Goal: Information Seeking & Learning: Learn about a topic

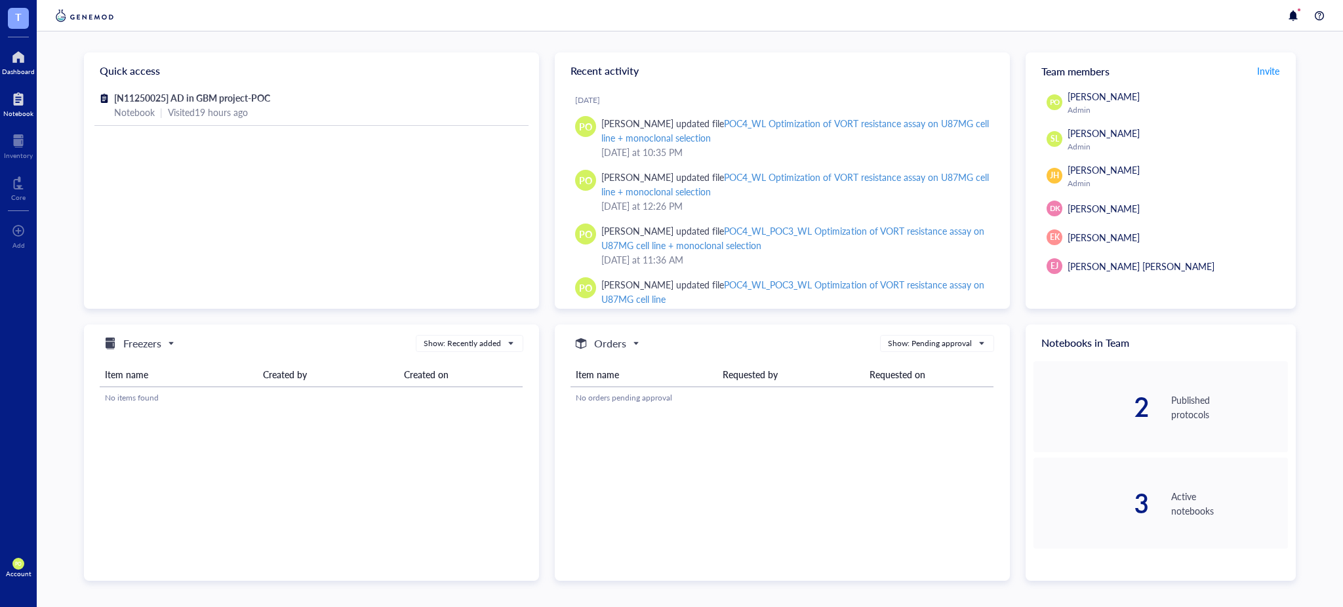
click at [8, 98] on div at bounding box center [18, 99] width 30 height 21
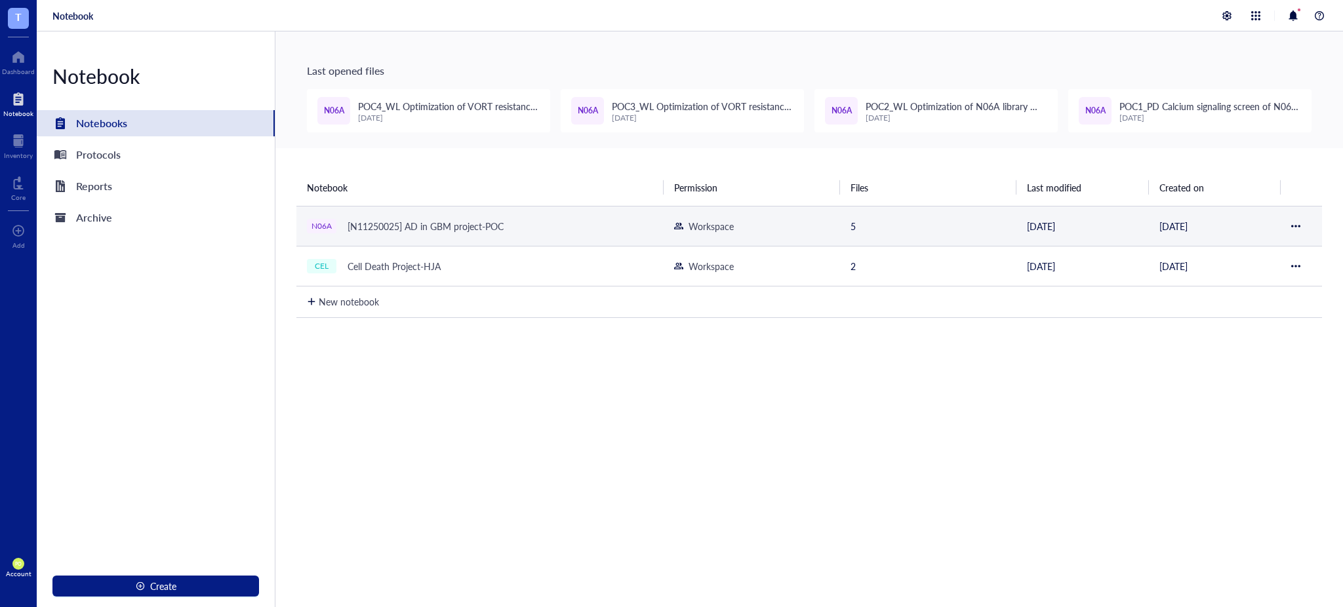
click at [624, 216] on td "N06A [N11250025] AD in GBM project-POC" at bounding box center [480, 226] width 367 height 40
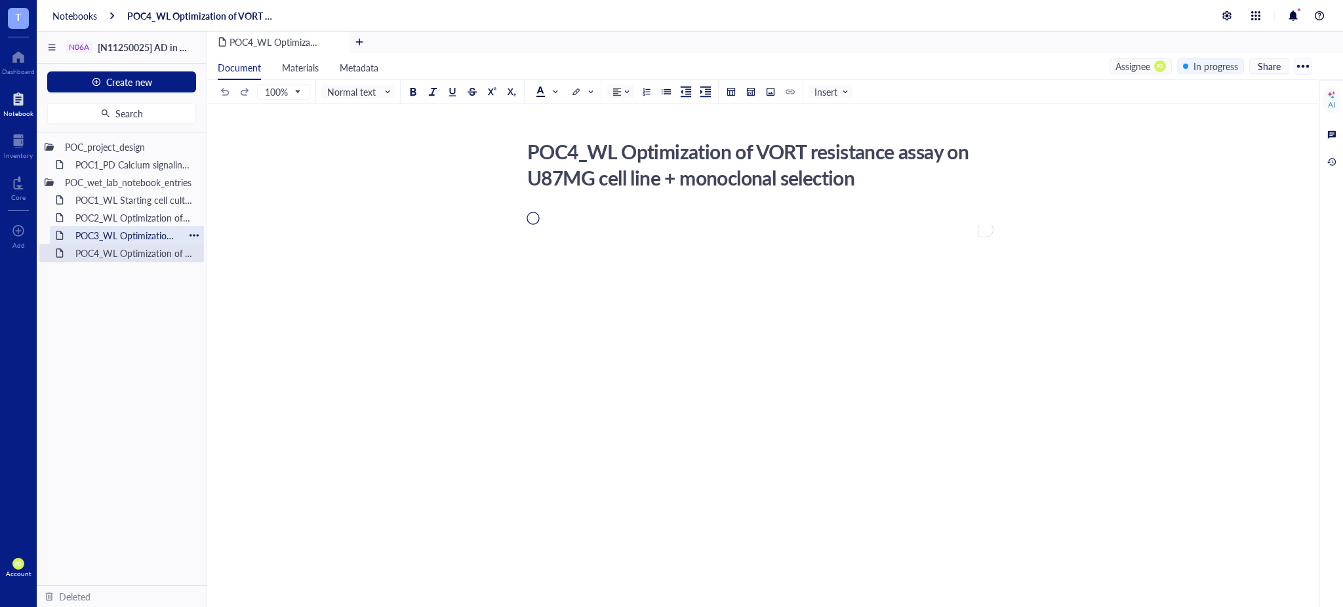
click at [132, 235] on div "POC3_WL Optimization of VORT resistance assay on U87MG cell line" at bounding box center [127, 235] width 115 height 18
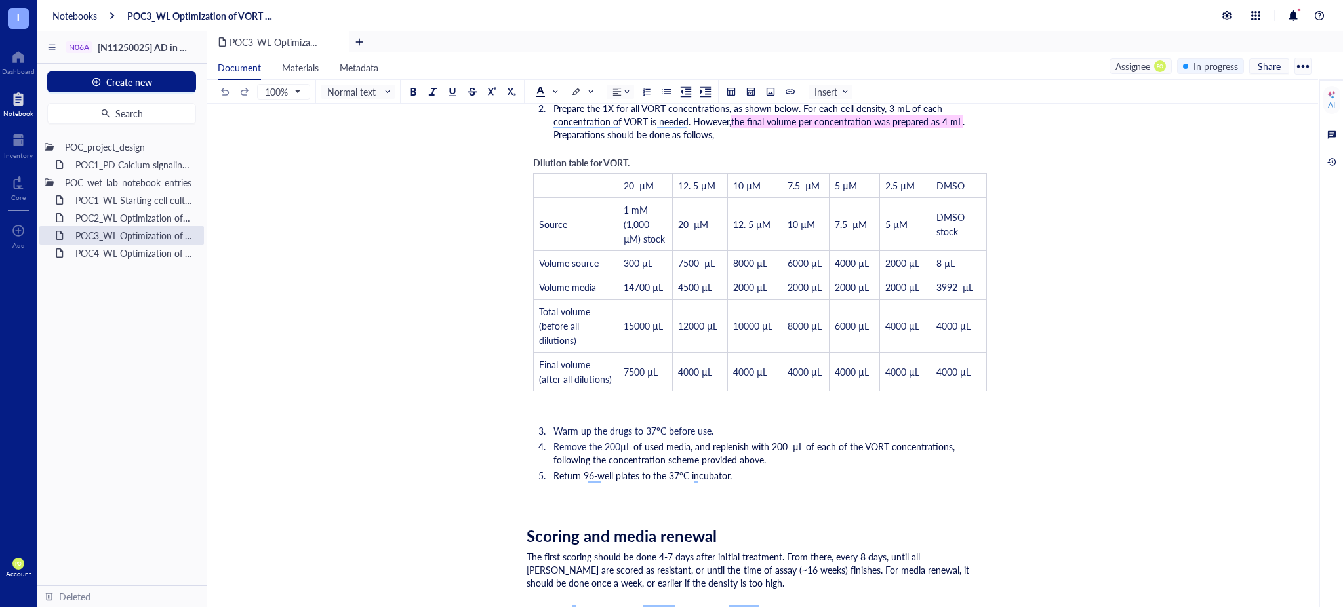
scroll to position [5850, 0]
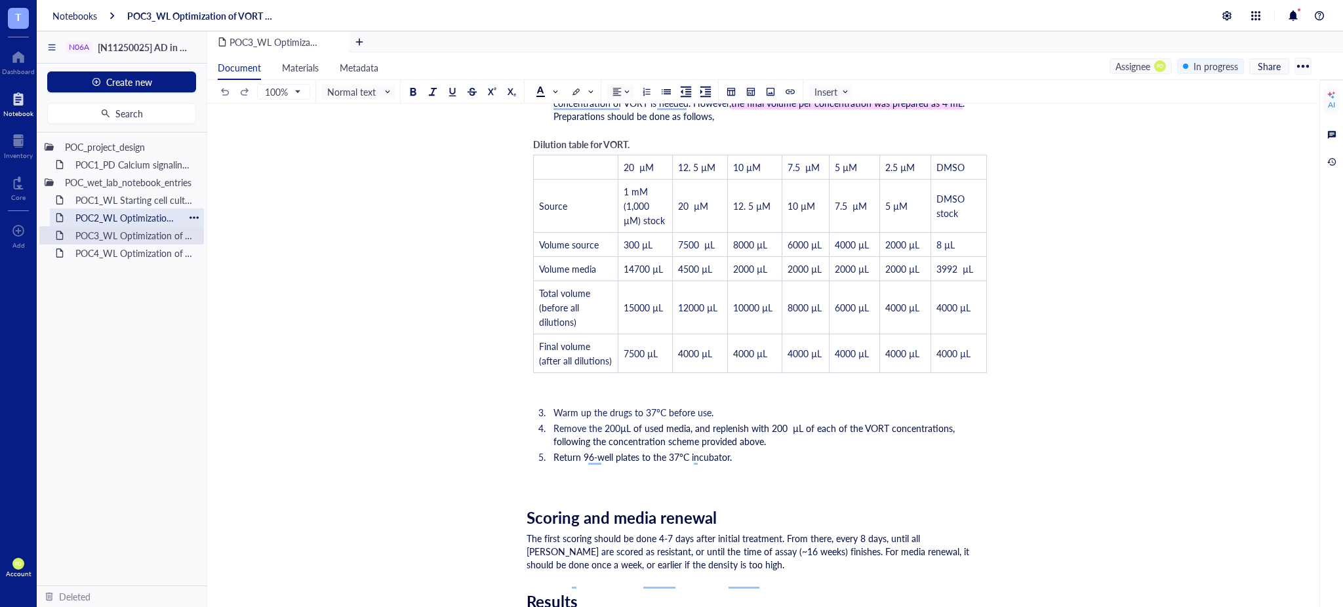
click at [123, 215] on div "POC2_WL Optimization of N06A library resistance assay on U87MG cell line" at bounding box center [127, 218] width 115 height 18
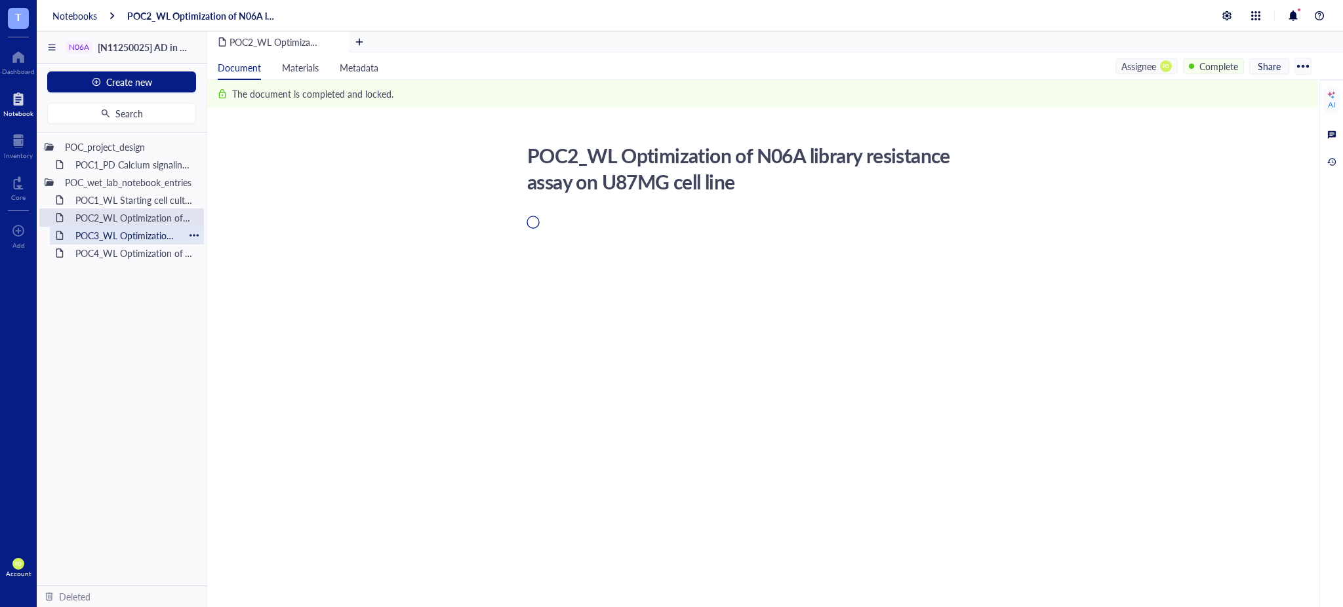
click at [84, 235] on div "POC3_WL Optimization of VORT resistance assay on U87MG cell line" at bounding box center [127, 235] width 115 height 18
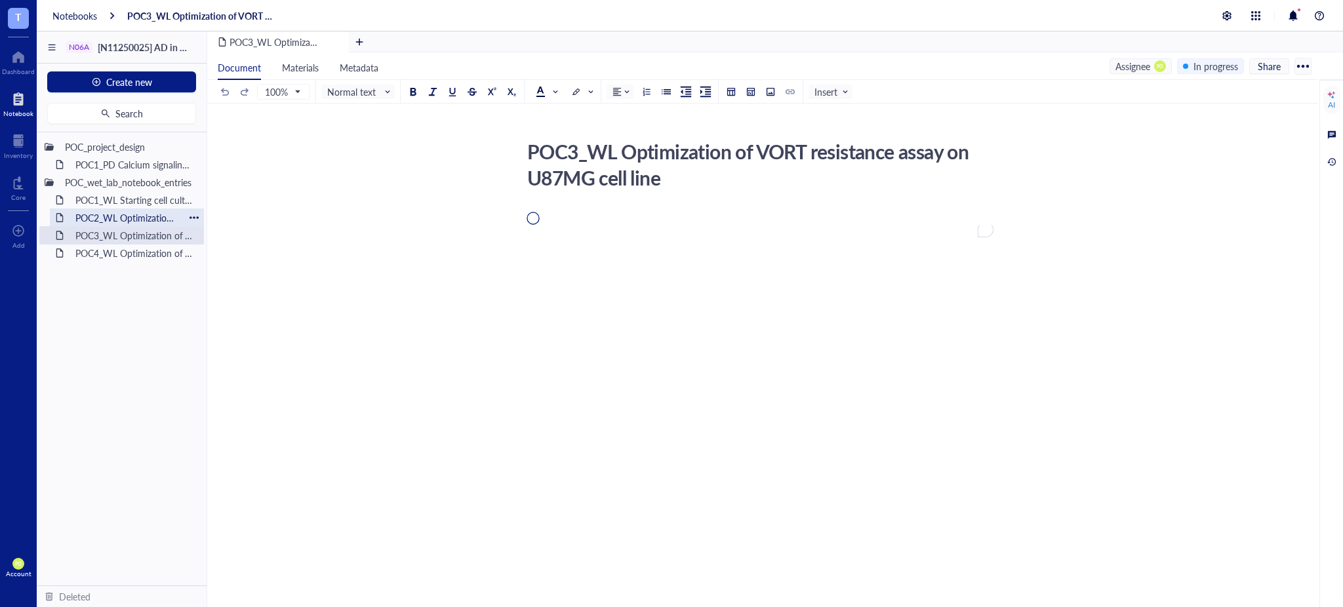
click at [88, 215] on div "POC2_WL Optimization of N06A library resistance assay on U87MG cell line" at bounding box center [127, 218] width 115 height 18
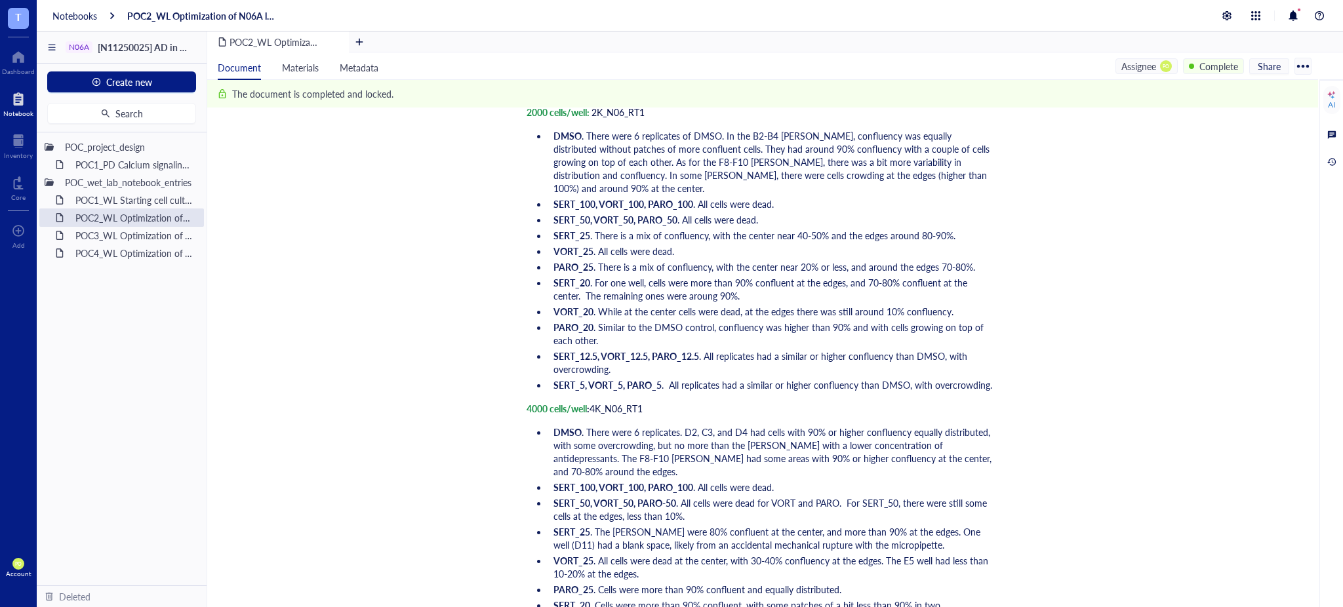
scroll to position [2850, 0]
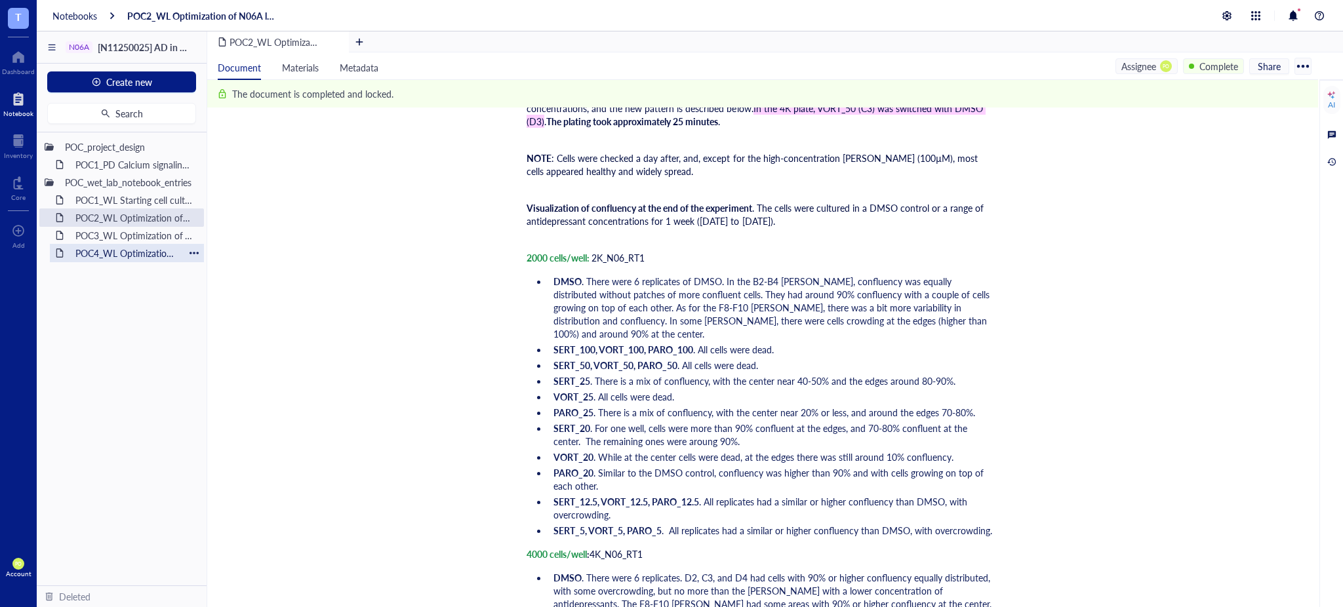
click at [129, 258] on div "POC4_WL Optimization of VORT resistance assay on U87MG cell line + monoclonal s…" at bounding box center [127, 253] width 115 height 18
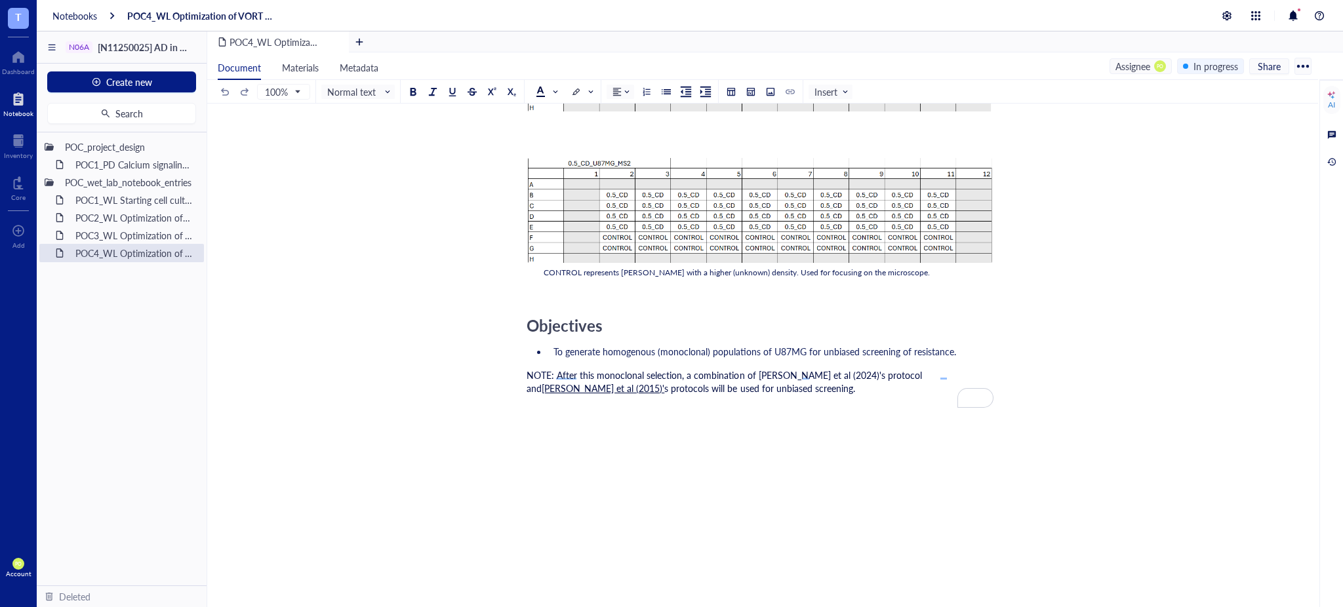
scroll to position [848, 0]
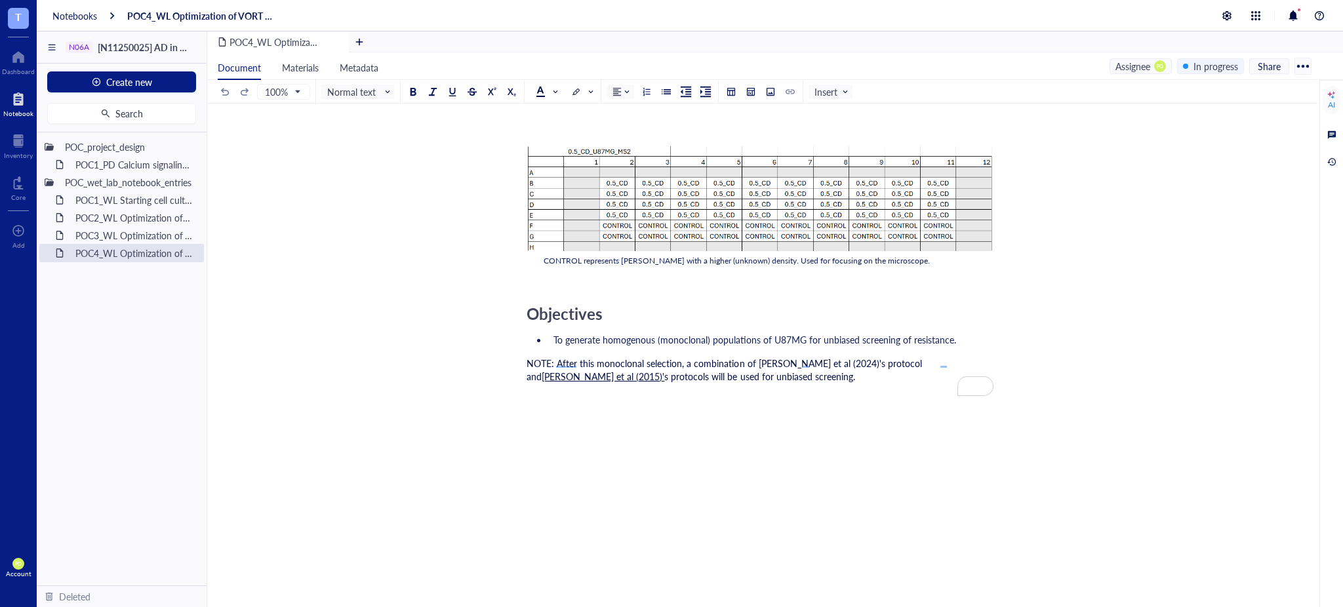
click at [754, 373] on div "NOTE: After this monoclonal selection, a combination of Sealover et al (2024)'s…" at bounding box center [760, 376] width 467 height 39
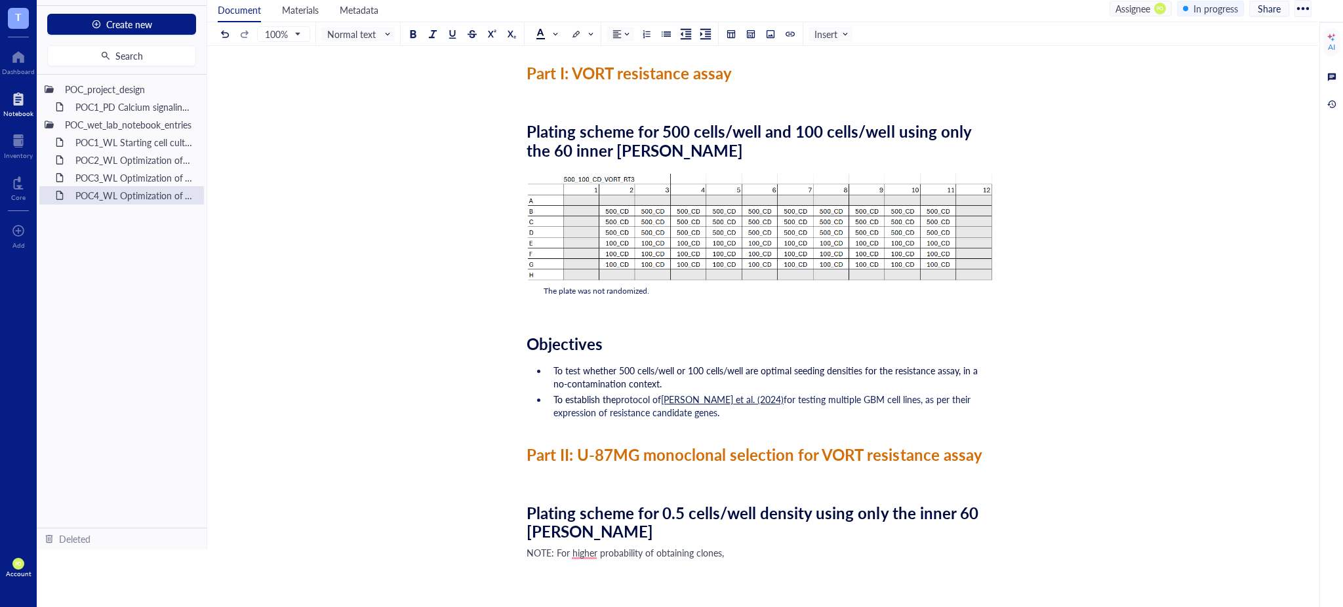
scroll to position [138, 0]
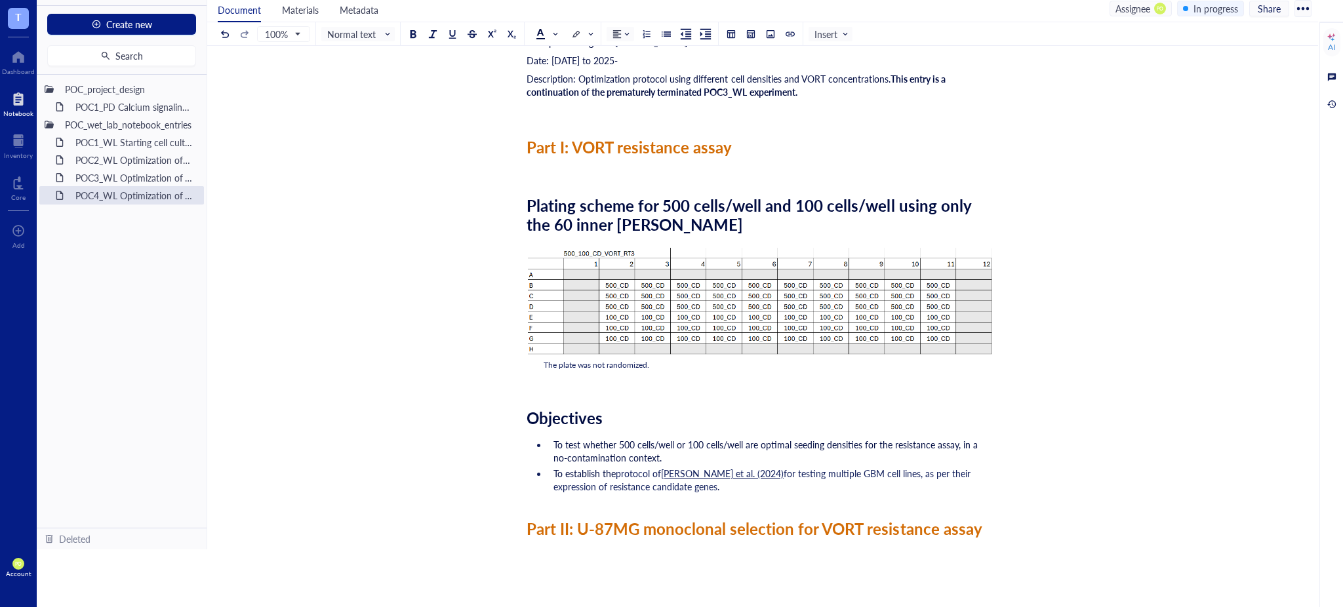
click at [682, 491] on li "To establish the protocol of Sealover et al. (2024) for testing multiple GBM ce…" at bounding box center [770, 480] width 445 height 26
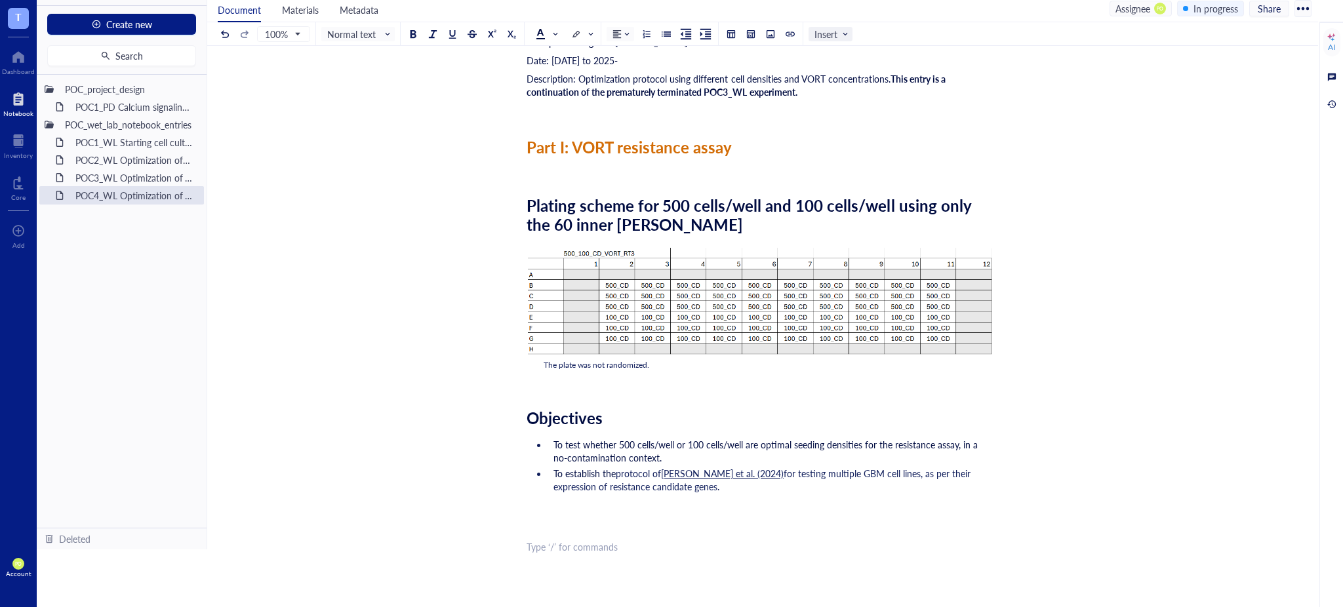
click at [845, 31] on span "Insert" at bounding box center [832, 34] width 35 height 12
click at [731, 36] on div at bounding box center [731, 34] width 9 height 9
click at [731, 93] on td at bounding box center [731, 96] width 8 height 8
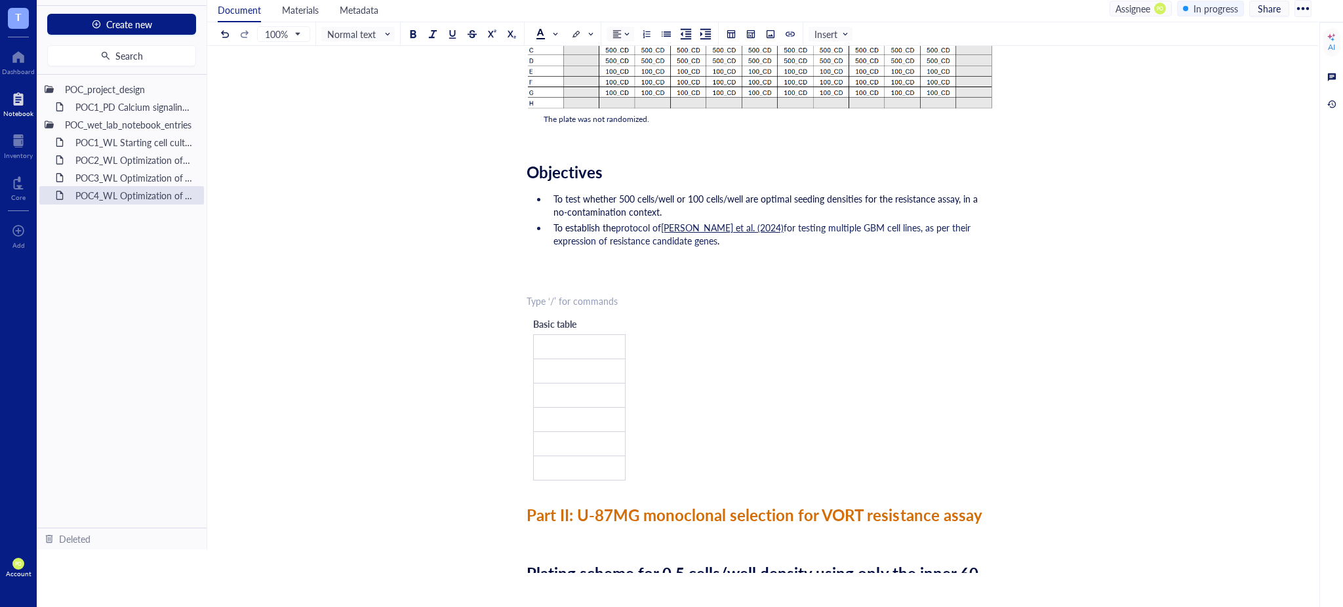
scroll to position [429, 0]
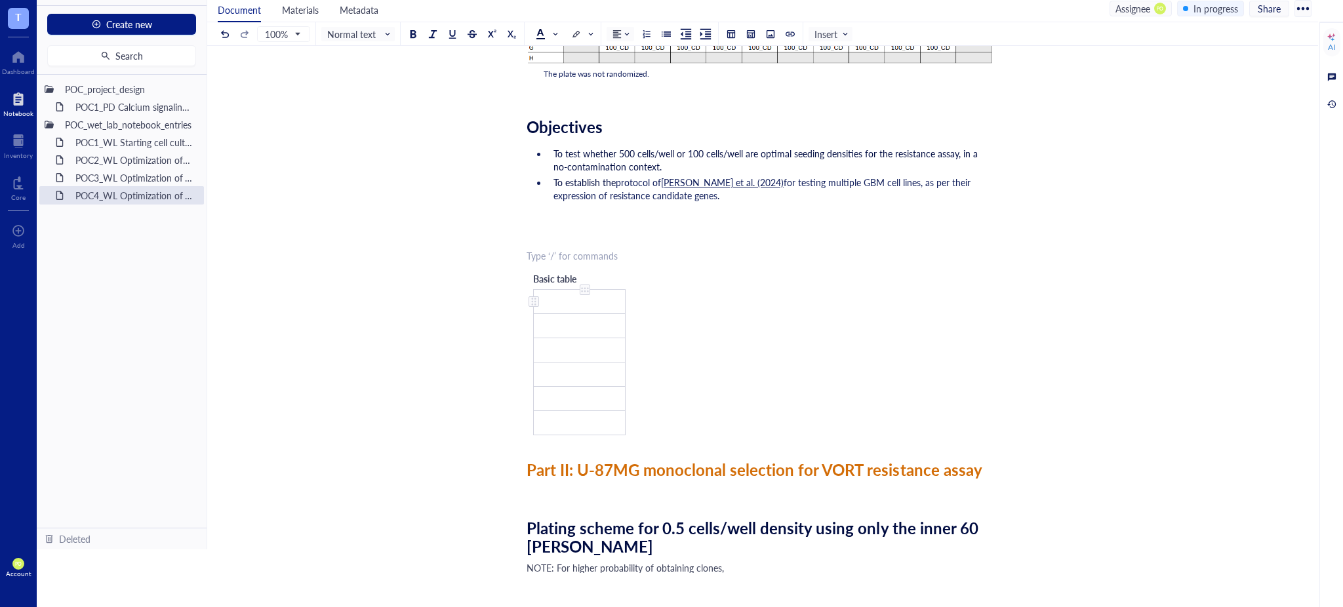
click at [588, 297] on td "﻿" at bounding box center [580, 301] width 92 height 24
click at [630, 344] on div "To enrich screen reader interactions, please activate Accessibility in Grammarl…" at bounding box center [631, 362] width 10 height 146
click at [721, 365] on div "To enrich screen reader interactions, please activate Accessibility in Grammarl…" at bounding box center [723, 362] width 10 height 146
click at [817, 355] on div "To enrich screen reader interactions, please activate Accessibility in Grammarl…" at bounding box center [814, 362] width 10 height 146
click at [899, 363] on div "To enrich screen reader interactions, please activate Accessibility in Grammarl…" at bounding box center [899, 375] width 1 height 24
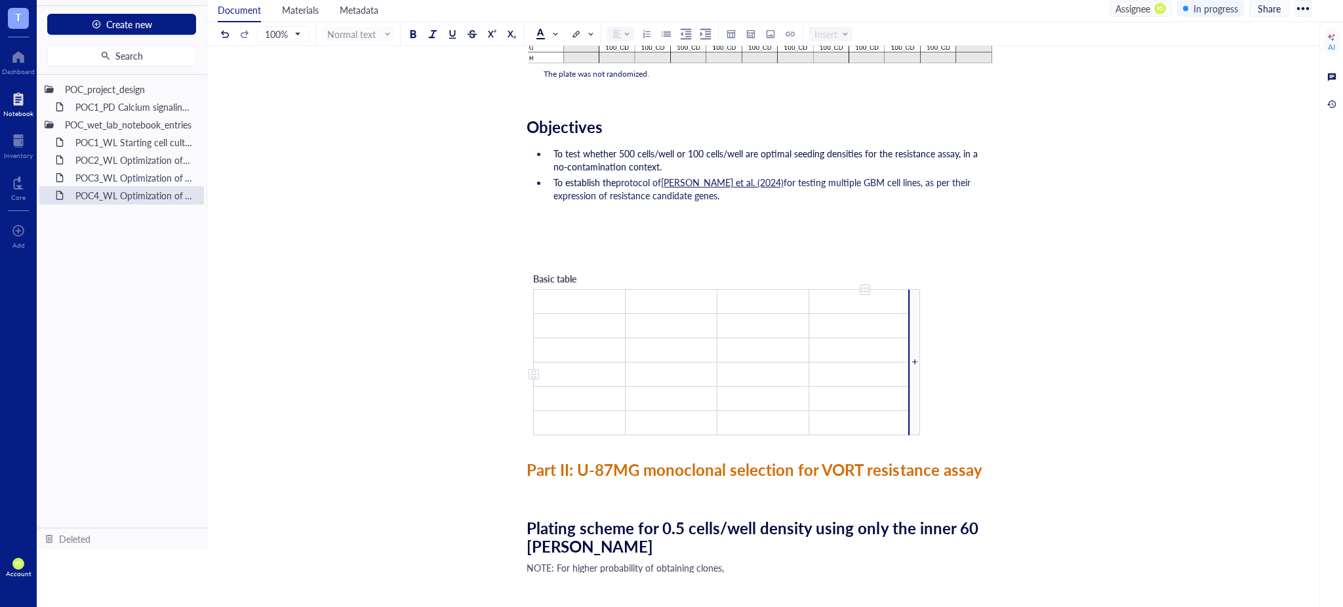
click at [909, 363] on div "To enrich screen reader interactions, please activate Accessibility in Grammarl…" at bounding box center [909, 375] width 1 height 24
drag, startPoint x: 908, startPoint y: 362, endPoint x: 888, endPoint y: 362, distance: 20.3
click at [888, 363] on div "To enrich screen reader interactions, please activate Accessibility in Grammarl…" at bounding box center [888, 375] width 1 height 24
click at [888, 362] on td "﻿" at bounding box center [850, 374] width 82 height 24
click at [890, 364] on div "To enrich screen reader interactions, please activate Accessibility in Grammarl…" at bounding box center [890, 375] width 1 height 24
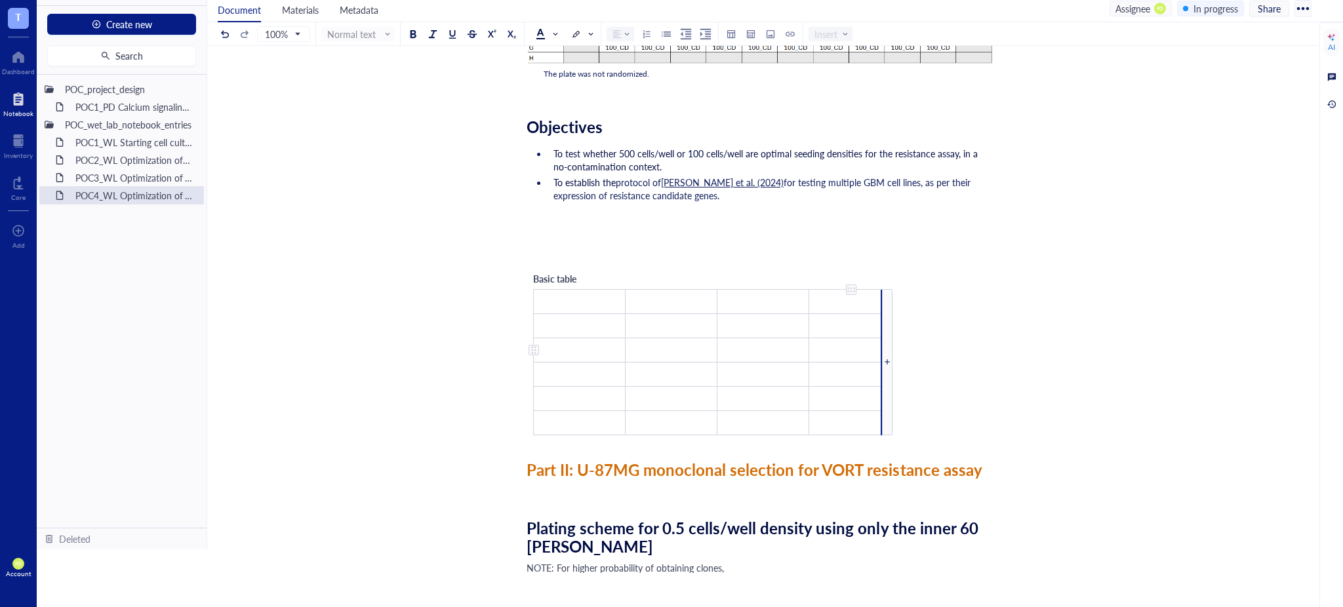
click at [881, 360] on div "To enrich screen reader interactions, please activate Accessibility in Grammarl…" at bounding box center [881, 350] width 1 height 24
click at [883, 362] on td "﻿" at bounding box center [847, 374] width 76 height 24
click at [885, 363] on div "To enrich screen reader interactions, please activate Accessibility in Grammarl…" at bounding box center [884, 375] width 1 height 24
click at [891, 370] on div "To enrich screen reader interactions, please activate Accessibility in Grammarl…" at bounding box center [890, 375] width 1 height 24
drag, startPoint x: 890, startPoint y: 365, endPoint x: 897, endPoint y: 377, distance: 13.5
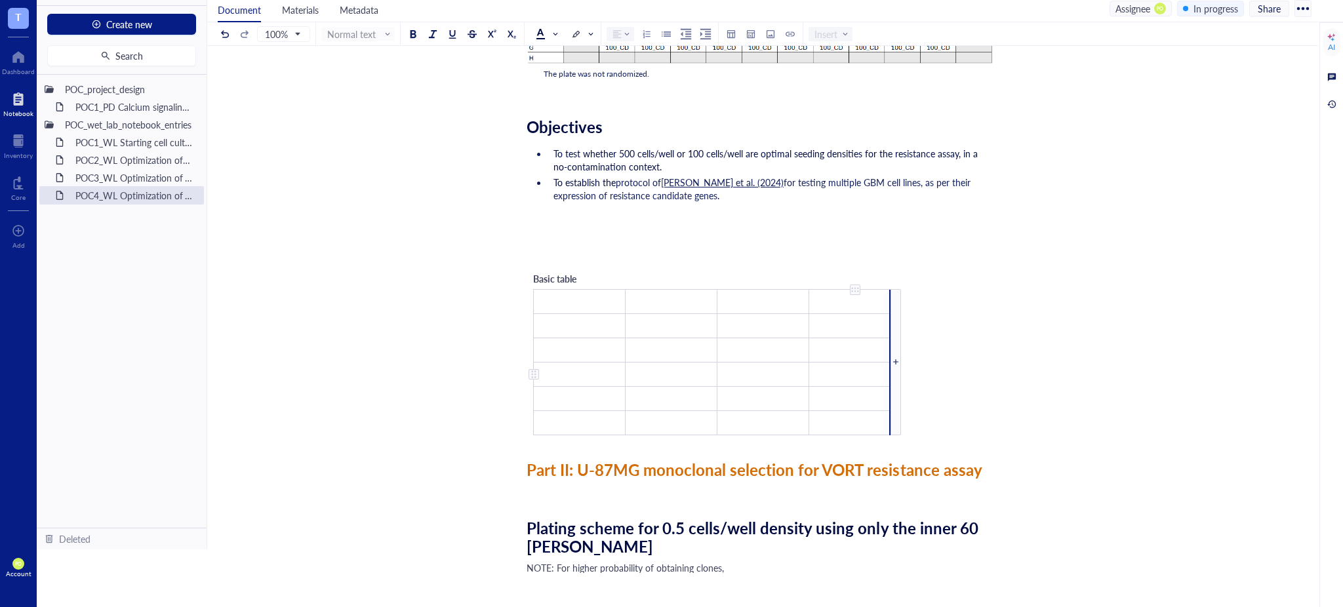
click at [897, 377] on div "Basic table ﻿ ﻿ ﻿ ﻿ ﻿ ﻿ ﻿ ﻿ ﻿ ﻿ ﻿ ﻿ ﻿ ﻿ ﻿ ﻿ ﻿ ﻿ ﻿ ﻿ ﻿ ﻿ ﻿ ﻿" at bounding box center [717, 353] width 381 height 177
click at [886, 366] on div "To enrich screen reader interactions, please activate Accessibility in Grammarl…" at bounding box center [885, 375] width 1 height 24
click at [895, 342] on div "To enrich screen reader interactions, please activate Accessibility in Grammarl…" at bounding box center [894, 350] width 1 height 24
click at [877, 363] on div "To enrich screen reader interactions, please activate Accessibility in Grammarl…" at bounding box center [876, 375] width 1 height 24
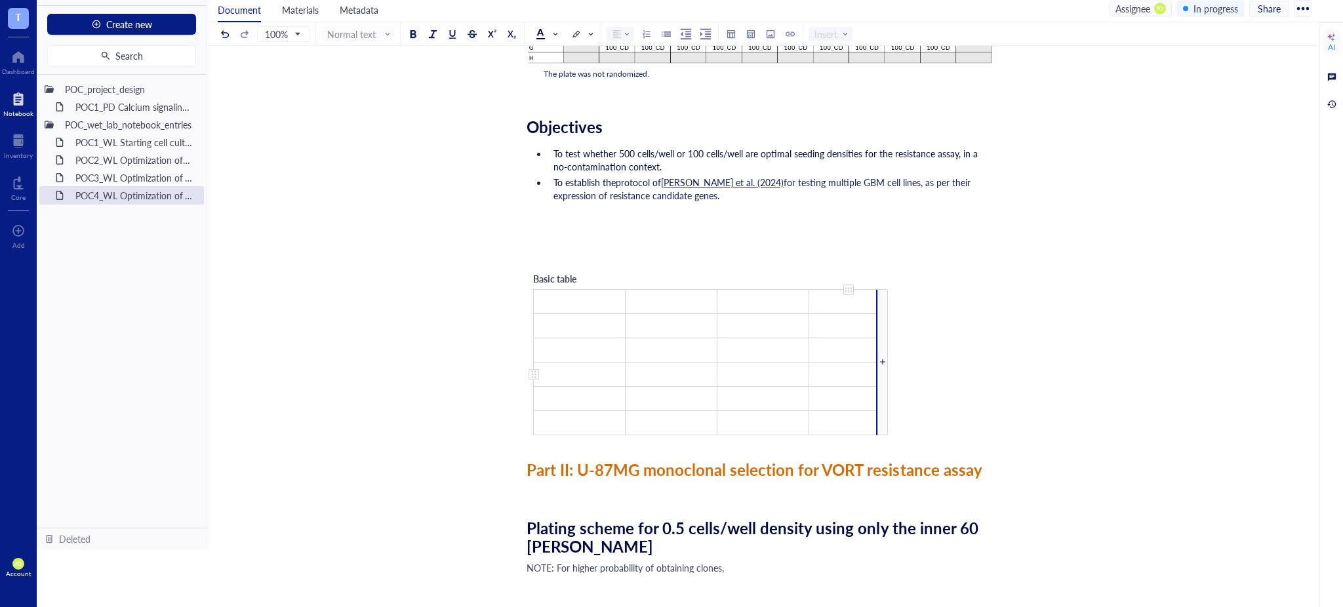
click at [877, 363] on div "To enrich screen reader interactions, please activate Accessibility in Grammarl…" at bounding box center [876, 375] width 1 height 24
click at [876, 359] on div "To enrich screen reader interactions, please activate Accessibility in Grammarl…" at bounding box center [876, 350] width 1 height 24
click at [864, 372] on div "To enrich screen reader interactions, please activate Accessibility in Grammarl…" at bounding box center [864, 375] width 1 height 24
click at [878, 381] on div "To enrich screen reader interactions, please activate Accessibility in Grammarl…" at bounding box center [878, 375] width 1 height 24
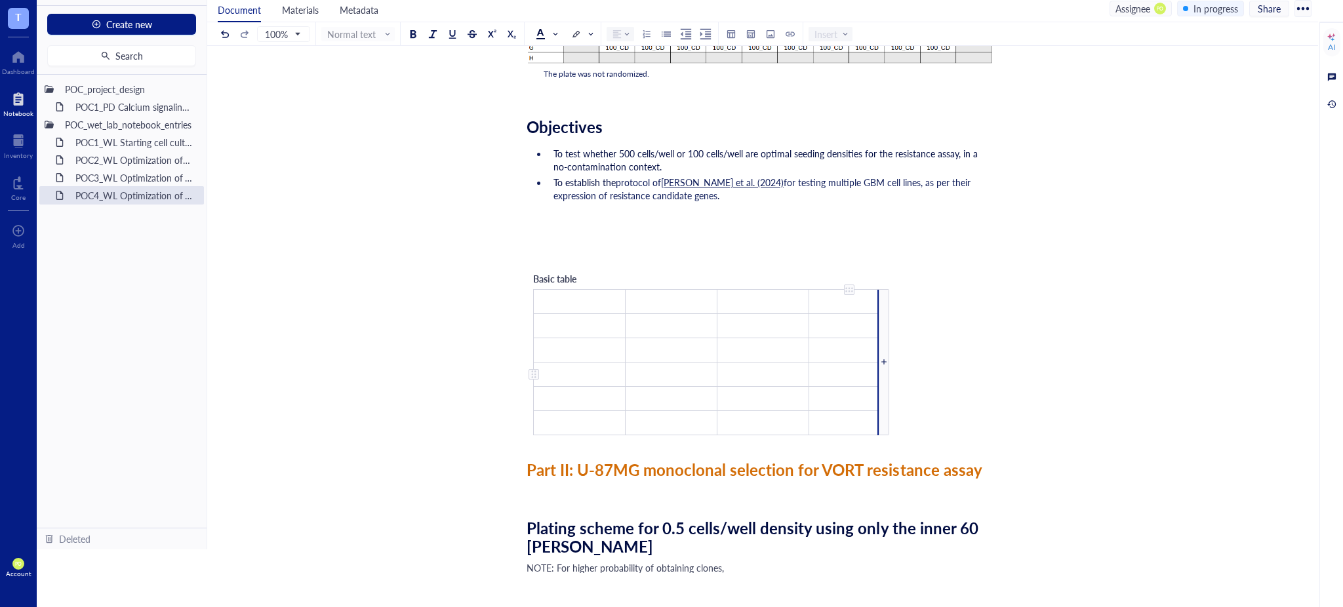
click at [878, 380] on div "To enrich screen reader interactions, please activate Accessibility in Grammarl…" at bounding box center [878, 375] width 1 height 24
click at [878, 381] on div "To enrich screen reader interactions, please activate Accessibility in Grammarl…" at bounding box center [878, 375] width 1 height 24
drag, startPoint x: 878, startPoint y: 381, endPoint x: 876, endPoint y: 359, distance: 21.7
click at [878, 380] on div "To enrich screen reader interactions, please activate Accessibility in Grammarl…" at bounding box center [878, 375] width 1 height 24
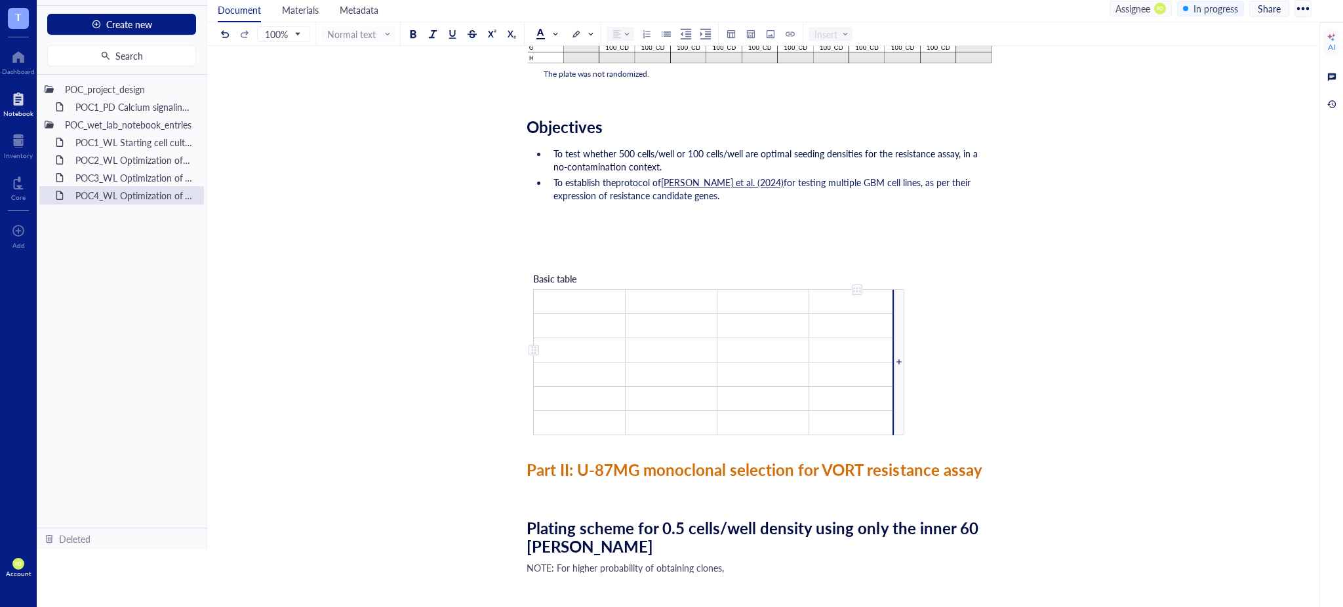
click at [892, 359] on td "﻿" at bounding box center [851, 350] width 85 height 24
click at [885, 356] on td "﻿" at bounding box center [847, 350] width 77 height 24
click at [714, 339] on td "﻿" at bounding box center [672, 350] width 92 height 24
click at [975, 366] on div "To enrich screen reader interactions, please activate Accessibility in Grammarl…" at bounding box center [978, 362] width 10 height 146
click at [984, 374] on div "To enrich screen reader interactions, please activate Accessibility in Grammarl…" at bounding box center [982, 362] width 10 height 146
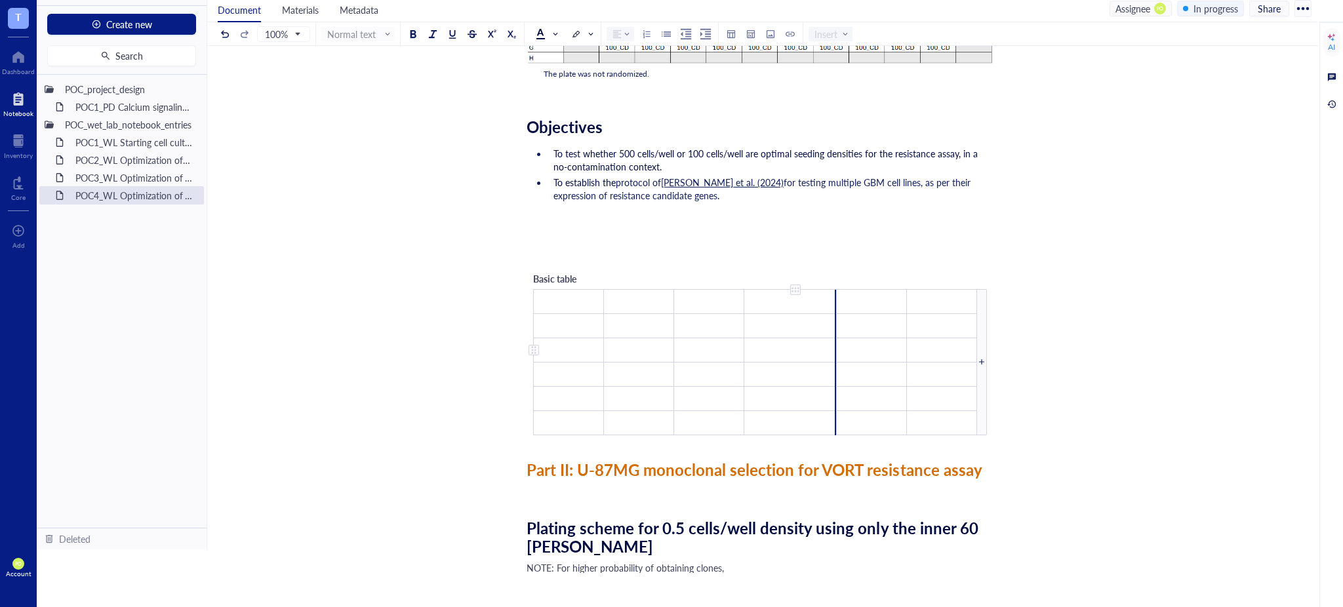
drag, startPoint x: 844, startPoint y: 349, endPoint x: 798, endPoint y: 343, distance: 46.3
click at [798, 343] on td "﻿" at bounding box center [791, 350] width 92 height 24
click at [748, 440] on div "Basic table ﻿ ﻿ ﻿ ﻿ ﻿ ﻿ ﻿ ﻿ ﻿ ﻿ ﻿ ﻿ ﻿ ﻿ ﻿ ﻿ ﻿ ﻿ ﻿ ﻿ ﻿ ﻿ ﻿ ﻿ ﻿ ﻿ ﻿ ﻿ ﻿ ﻿ ﻿ ﻿ ﻿ ﻿…" at bounding box center [760, 353] width 467 height 177
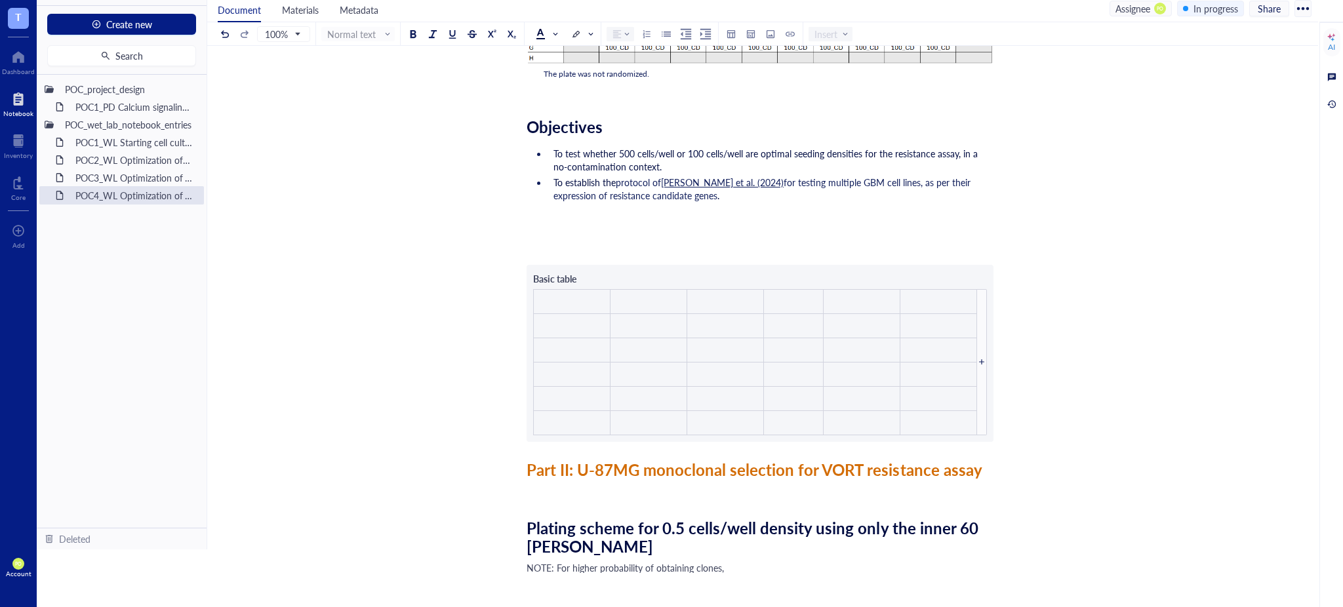
click at [748, 440] on div "Researcher: Paola Onate Colobon Principal investigator: Professor Sohyon Lee Da…" at bounding box center [760, 485] width 467 height 1524
click at [1134, 387] on div "POC4_WL Optimization of VORT resistance assay on U87MG cell line + monoclonal s…" at bounding box center [760, 447] width 1106 height 1599
click at [802, 261] on div "Researcher: Paola Onate Colobon Principal investigator: Professor Sohyon Lee Da…" at bounding box center [760, 485] width 467 height 1524
click at [651, 194] on span "for testing multiple GBM cell lines, as per their expression of resistance cand…" at bounding box center [764, 189] width 420 height 26
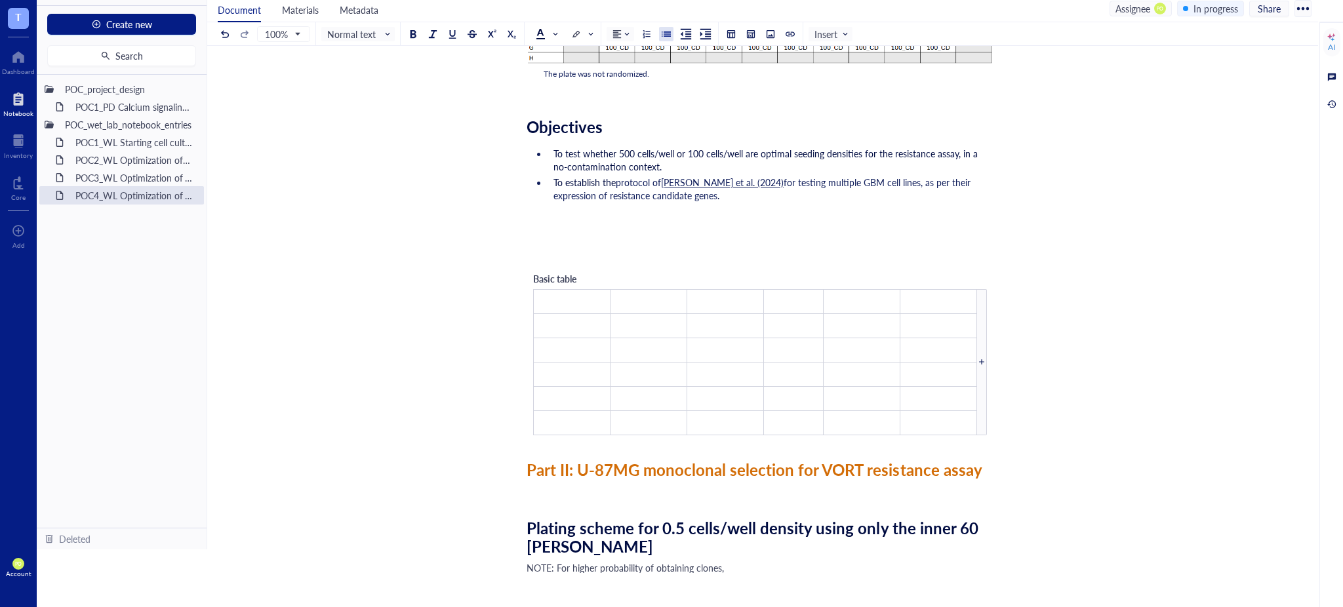
click at [676, 206] on div "Researcher: Paola Onate Colobon Principal investigator: Professor Sohyon Lee Da…" at bounding box center [760, 485] width 467 height 1524
click at [570, 298] on td "﻿" at bounding box center [572, 301] width 77 height 24
drag, startPoint x: 144, startPoint y: 154, endPoint x: 167, endPoint y: 165, distance: 25.5
click at [143, 155] on div "POC2_WL Optimization of N06A library resistance assay on U87MG cell line" at bounding box center [127, 160] width 115 height 18
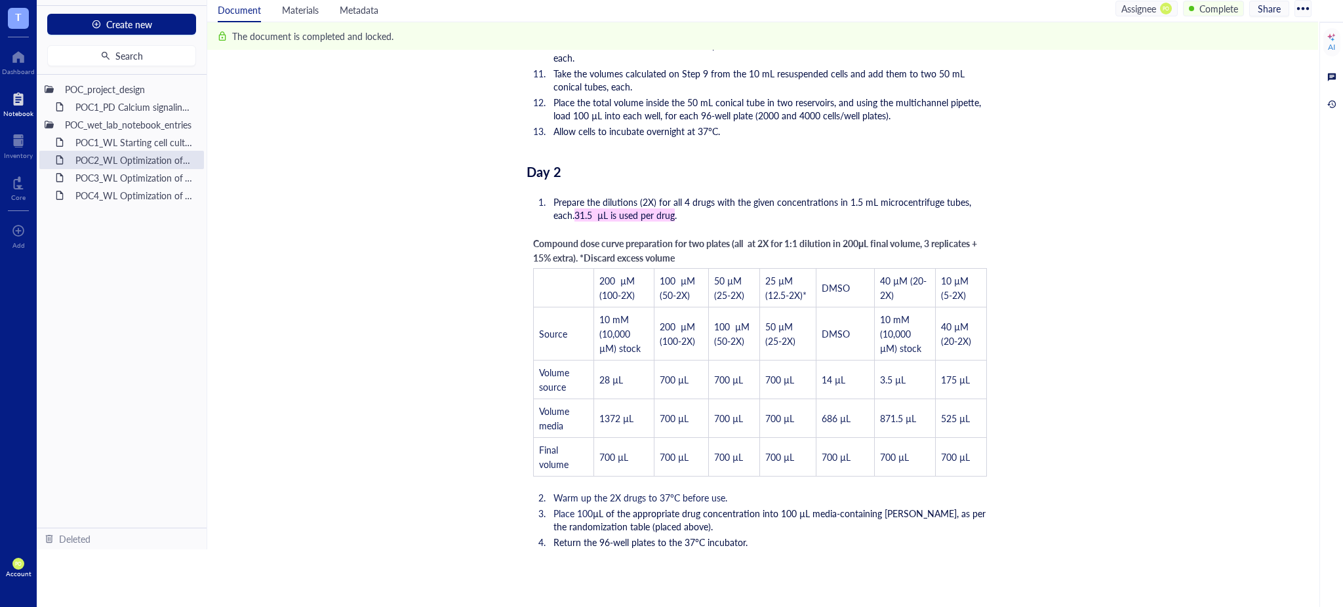
scroll to position [2186, 0]
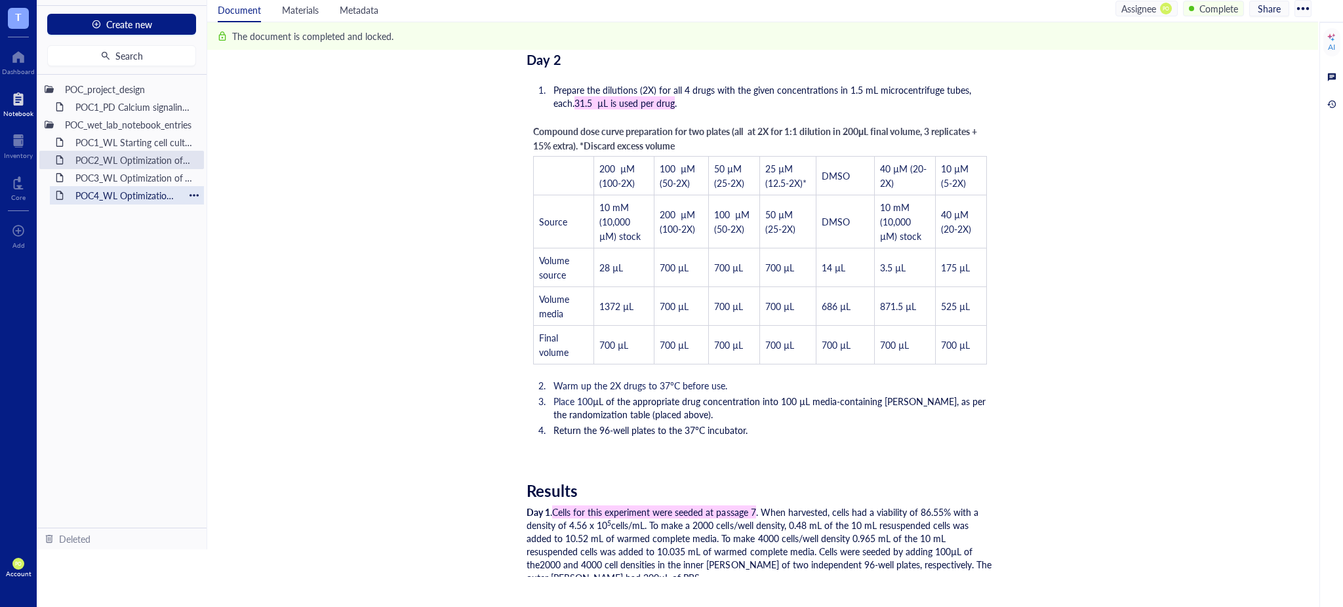
click at [100, 199] on div "POC4_WL Optimization of VORT resistance assay on U87MG cell line + monoclonal s…" at bounding box center [127, 195] width 115 height 18
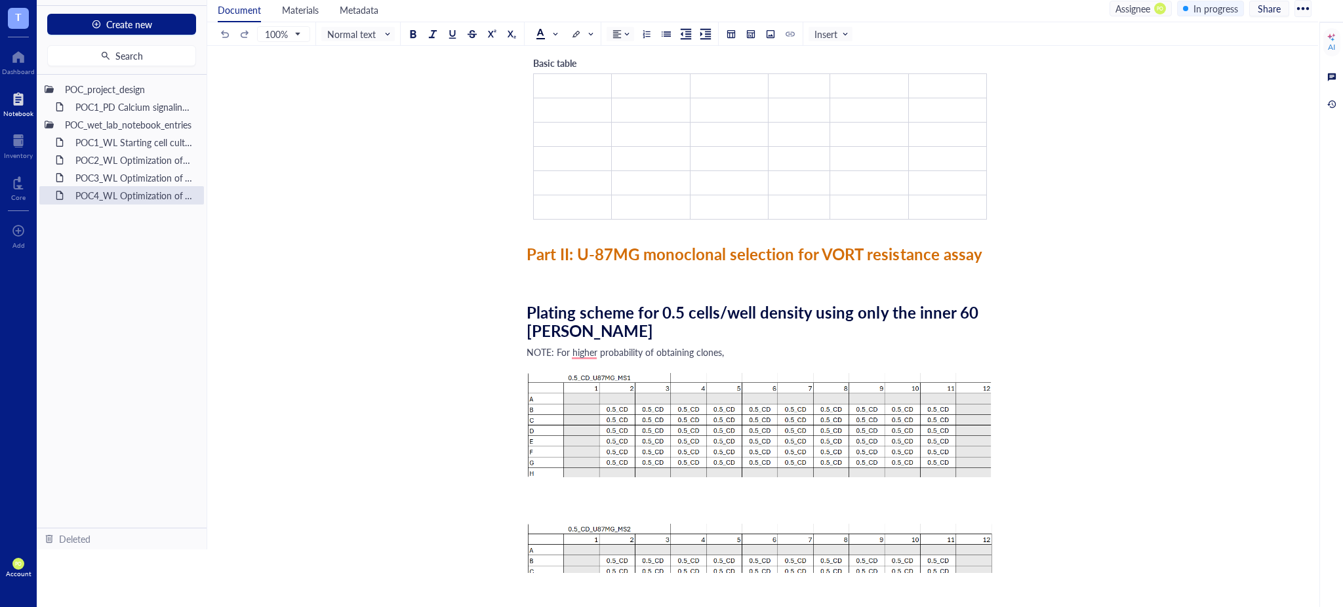
scroll to position [583, 0]
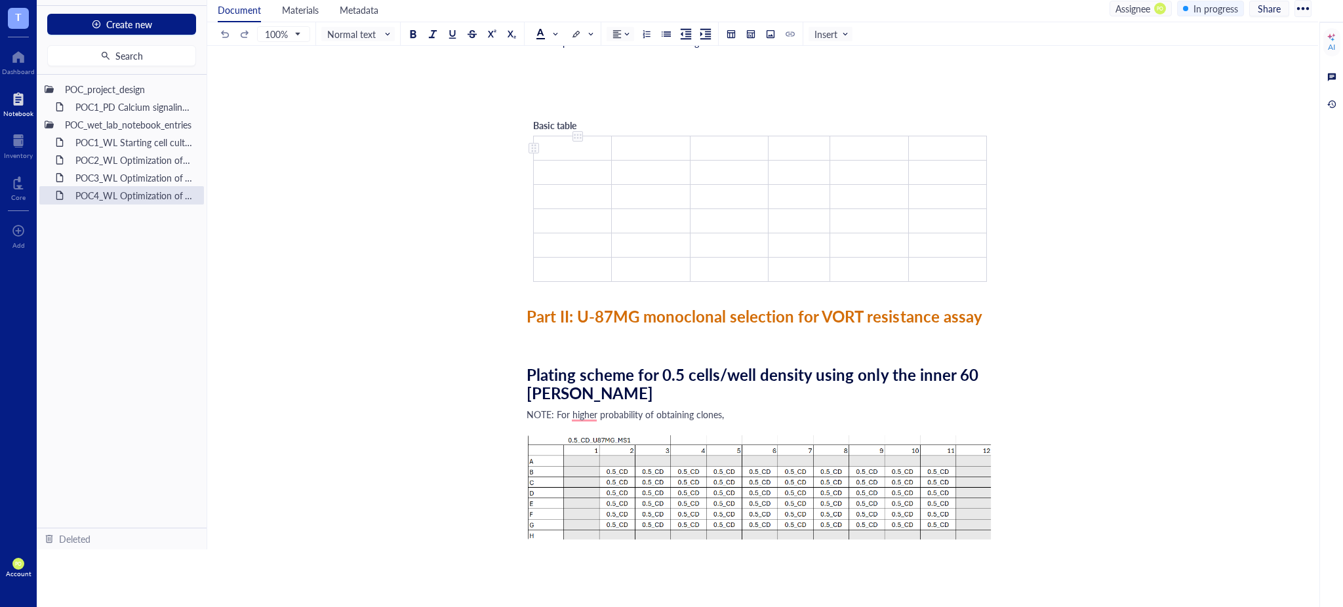
click at [579, 144] on td "﻿" at bounding box center [573, 148] width 78 height 24
click at [727, 119] on div "Basic table 50 ﻿ ﻿ ﻿ ﻿ ﻿ ﻿ ﻿ ﻿ ﻿ ﻿ ﻿ ﻿ ﻿ ﻿ ﻿ ﻿ ﻿ ﻿ ﻿ ﻿ ﻿ ﻿ ﻿ ﻿ ﻿ ﻿ ﻿ ﻿ ﻿ ﻿ ﻿ ﻿ …" at bounding box center [760, 200] width 467 height 177
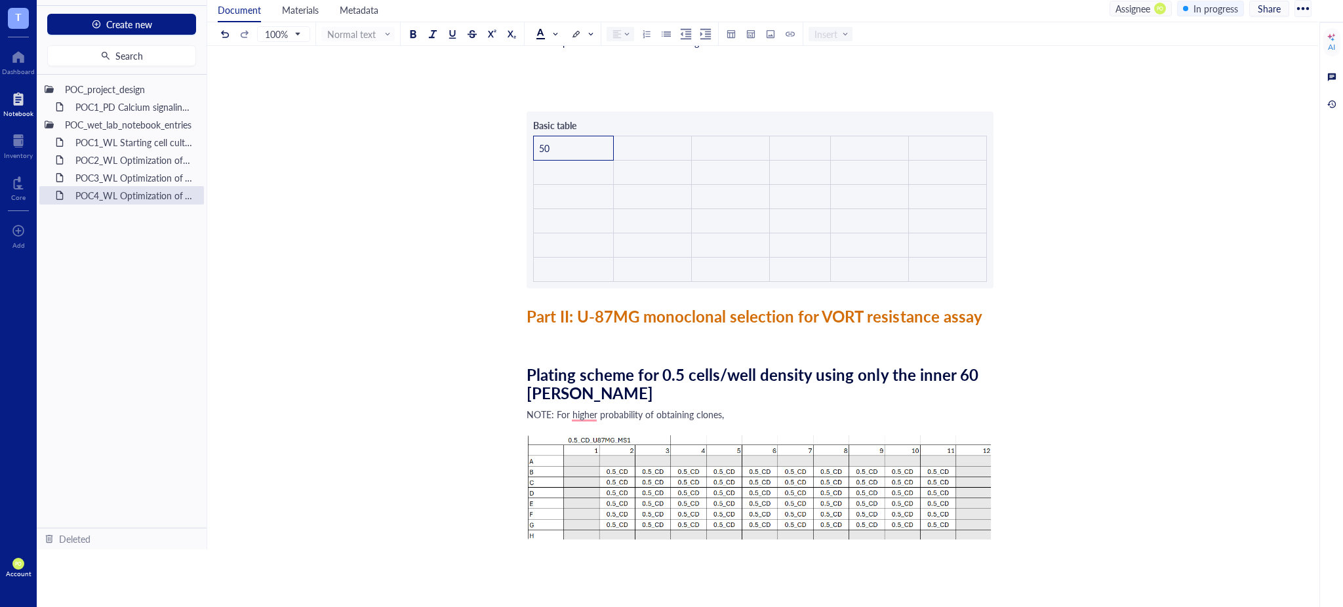
click at [558, 151] on div "Researcher: Paola Onate Colobon Principal investigator: Professor Sohyon Lee Da…" at bounding box center [760, 332] width 467 height 1524
click at [572, 150] on div "Researcher: Paola Onate Colobon Principal investigator: Professor Sohyon Lee Da…" at bounding box center [760, 332] width 467 height 1524
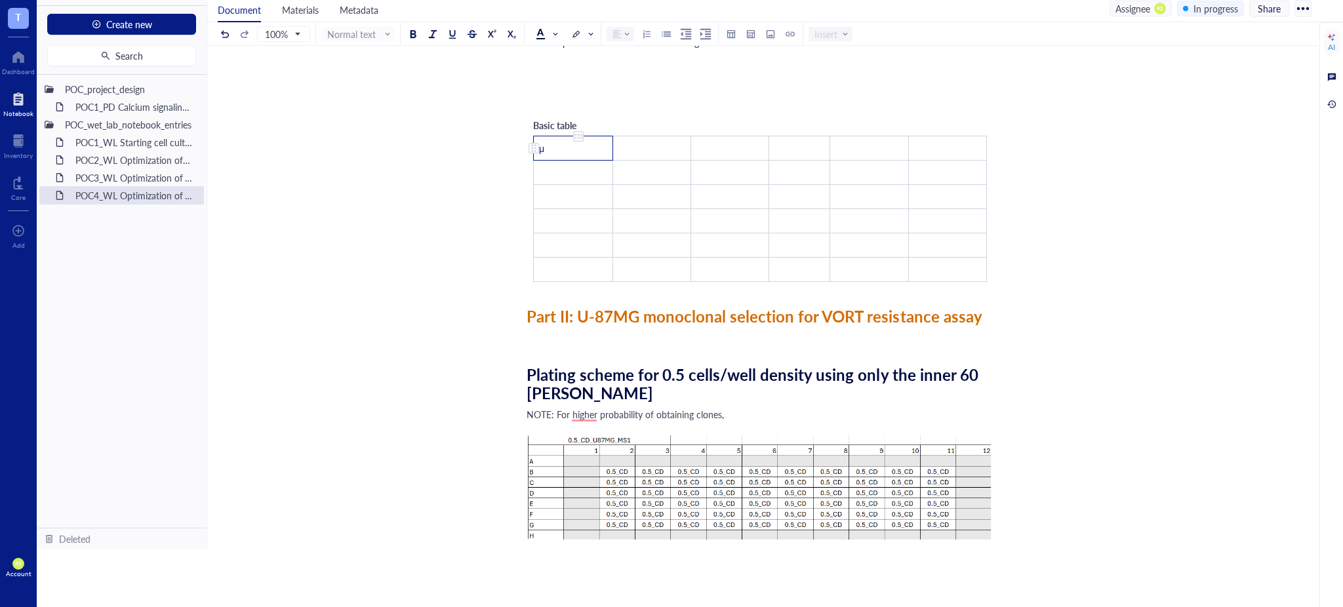
click at [562, 146] on td "μ" at bounding box center [573, 148] width 79 height 24
drag, startPoint x: 602, startPoint y: 145, endPoint x: 542, endPoint y: 145, distance: 59.7
click at [534, 145] on td "50 μM (25-2X)" at bounding box center [574, 148] width 81 height 24
click at [651, 148] on td "﻿" at bounding box center [654, 148] width 78 height 24
click at [625, 147] on span "50 μM (25-2X)" at bounding box center [649, 148] width 60 height 13
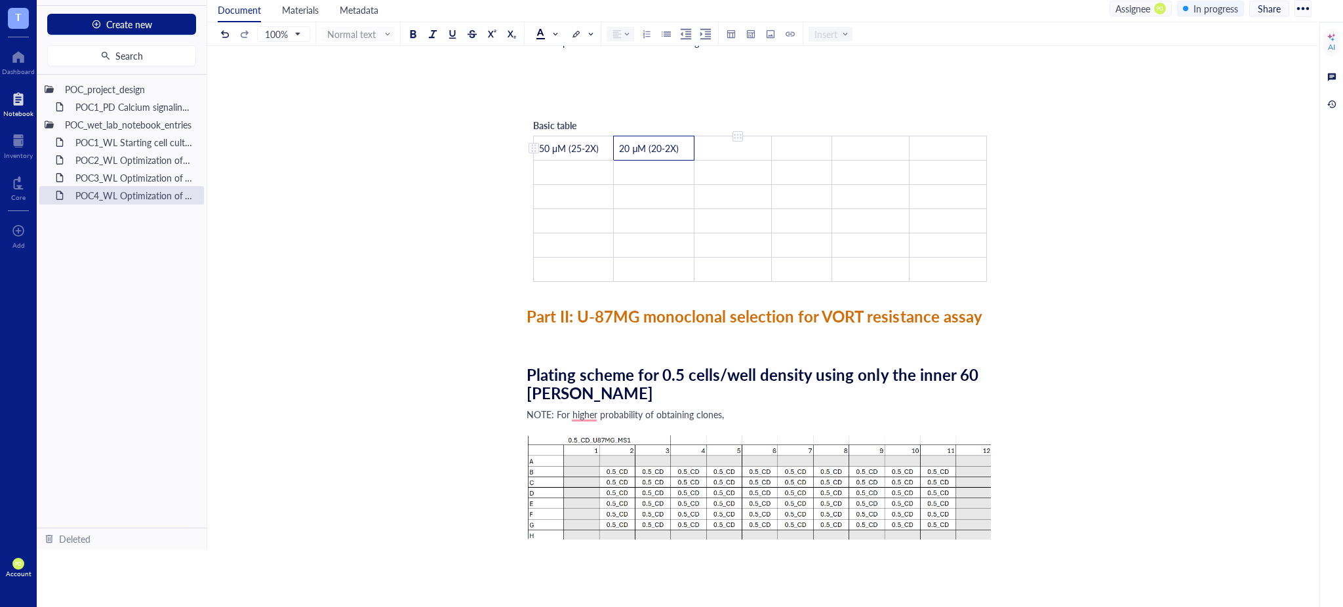
click at [727, 146] on td "﻿" at bounding box center [732, 148] width 77 height 24
click at [706, 142] on span "50 μM (25-2X)" at bounding box center [729, 148] width 60 height 13
click at [708, 146] on span "50 μM (25-2X)" at bounding box center [729, 148] width 60 height 13
click at [804, 153] on td "﻿" at bounding box center [804, 148] width 60 height 24
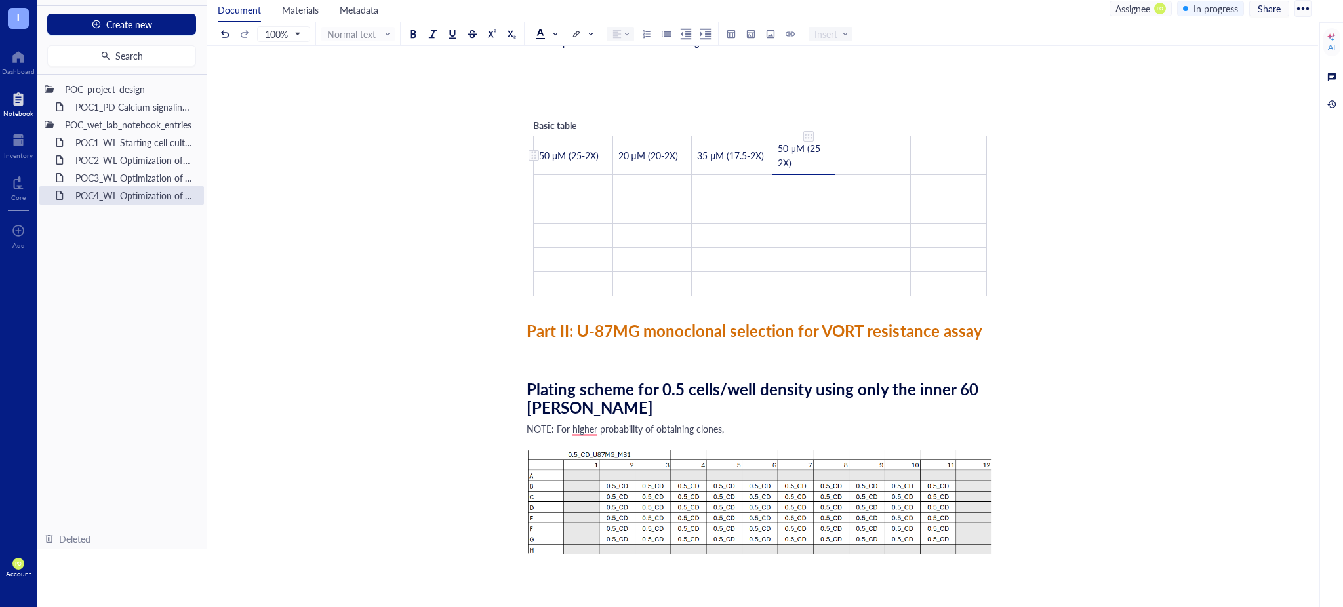
click at [785, 143] on span "50 μM (25-2X)" at bounding box center [801, 156] width 46 height 28
click at [788, 143] on span "50 μM (25-2X)" at bounding box center [801, 156] width 46 height 28
click at [869, 153] on td "﻿" at bounding box center [873, 155] width 75 height 39
click at [849, 155] on span "50 μM (25-2X)" at bounding box center [870, 155] width 60 height 13
click at [883, 154] on span "10 μM (25-2X)" at bounding box center [870, 155] width 60 height 13
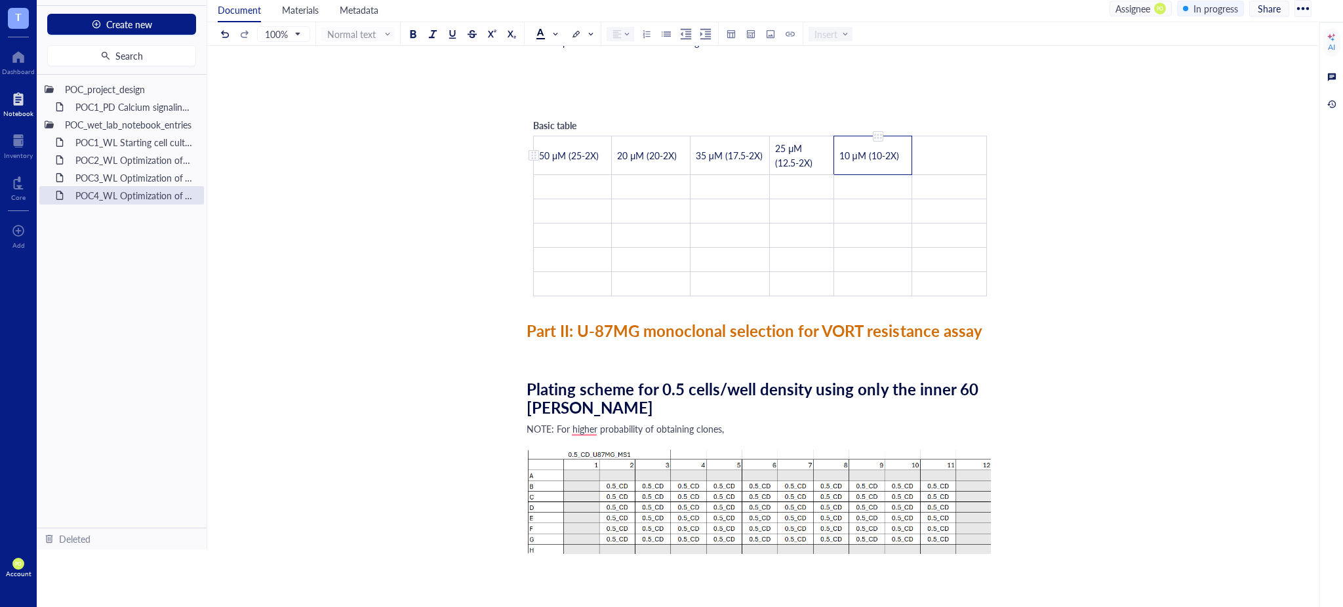
click at [847, 157] on span "10 μM (10-2X)" at bounding box center [870, 155] width 60 height 13
click at [971, 159] on td "﻿" at bounding box center [949, 155] width 75 height 39
click at [920, 155] on span "50 μM (25-2X)" at bounding box center [937, 155] width 60 height 13
click at [945, 151] on span "15 μM (25-2X)" at bounding box center [937, 155] width 60 height 13
click at [950, 154] on span "15 μM (25-2X)" at bounding box center [937, 155] width 60 height 13
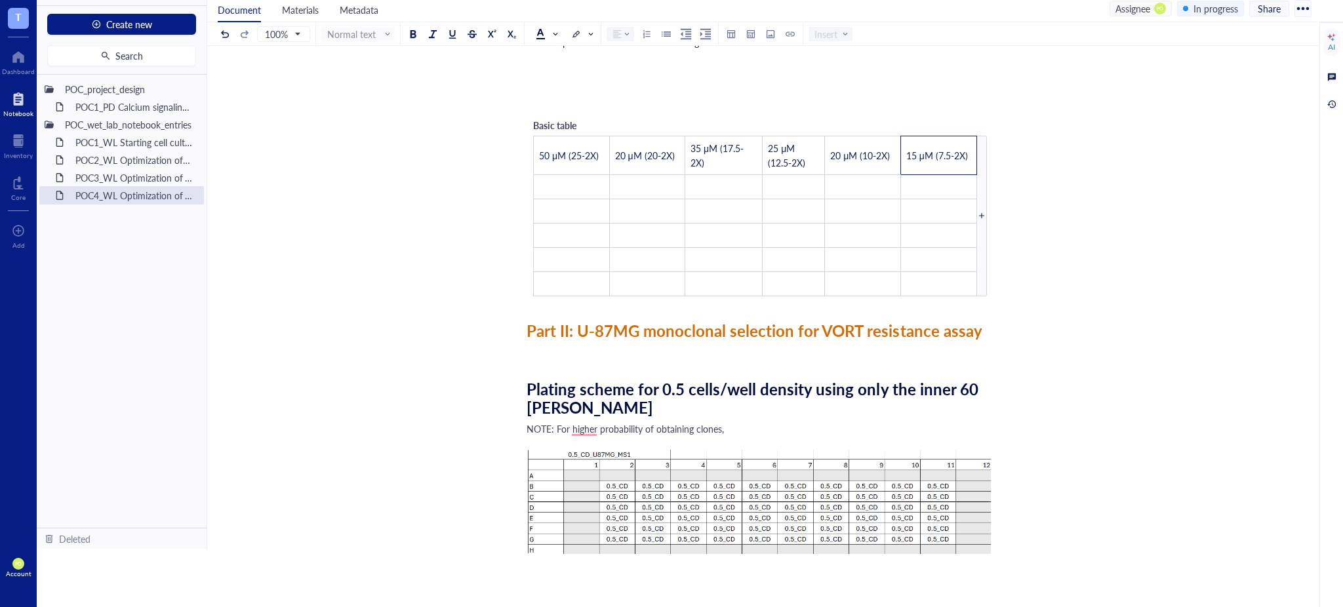
click at [982, 184] on div "To enrich screen reader interactions, please activate Accessibility in Grammarl…" at bounding box center [982, 216] width 10 height 161
click at [960, 157] on td "﻿" at bounding box center [948, 155] width 58 height 39
click at [930, 146] on span "50 μM (25-2X)" at bounding box center [941, 156] width 46 height 28
click at [960, 144] on span "10 μM (25-2X)" at bounding box center [941, 156] width 46 height 28
click at [962, 193] on td "﻿" at bounding box center [944, 186] width 65 height 24
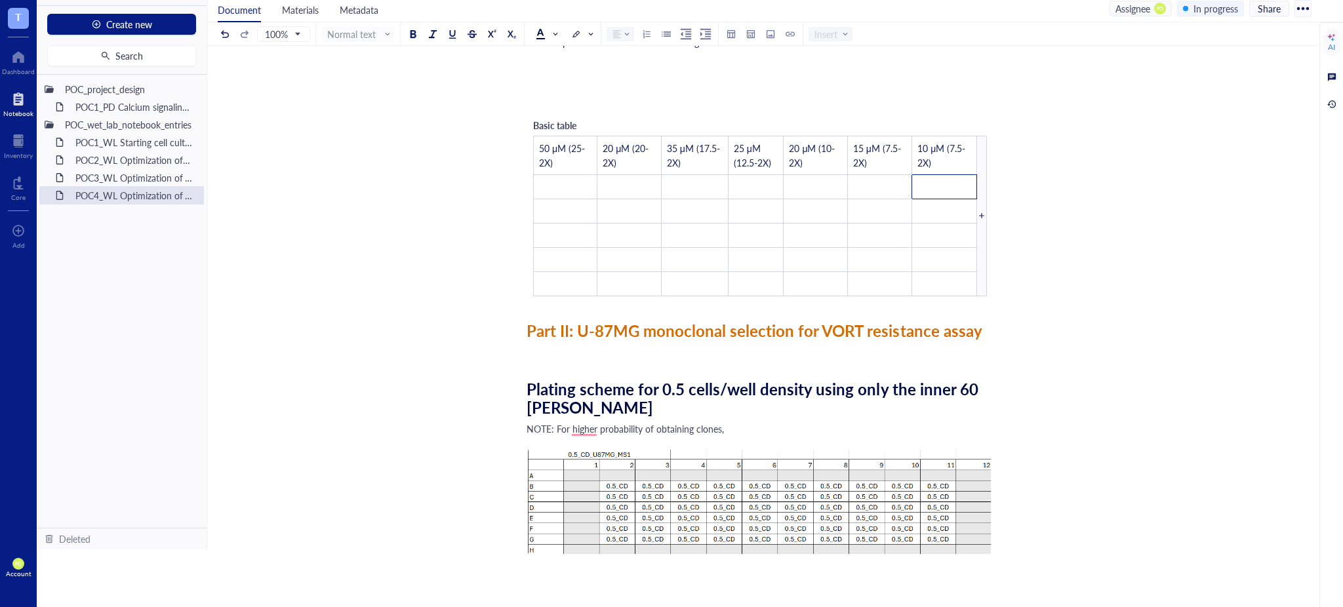
click at [981, 162] on div "To enrich screen reader interactions, please activate Accessibility in Grammarl…" at bounding box center [982, 216] width 10 height 161
click at [951, 152] on td "﻿" at bounding box center [953, 155] width 47 height 39
click at [886, 145] on span "10 μM (7.5-2X)" at bounding box center [901, 156] width 32 height 28
click at [897, 142] on span "10 μM (7.5-2X)" at bounding box center [901, 156] width 32 height 28
click at [895, 145] on span "10 μM (7.5-2X)" at bounding box center [901, 156] width 32 height 28
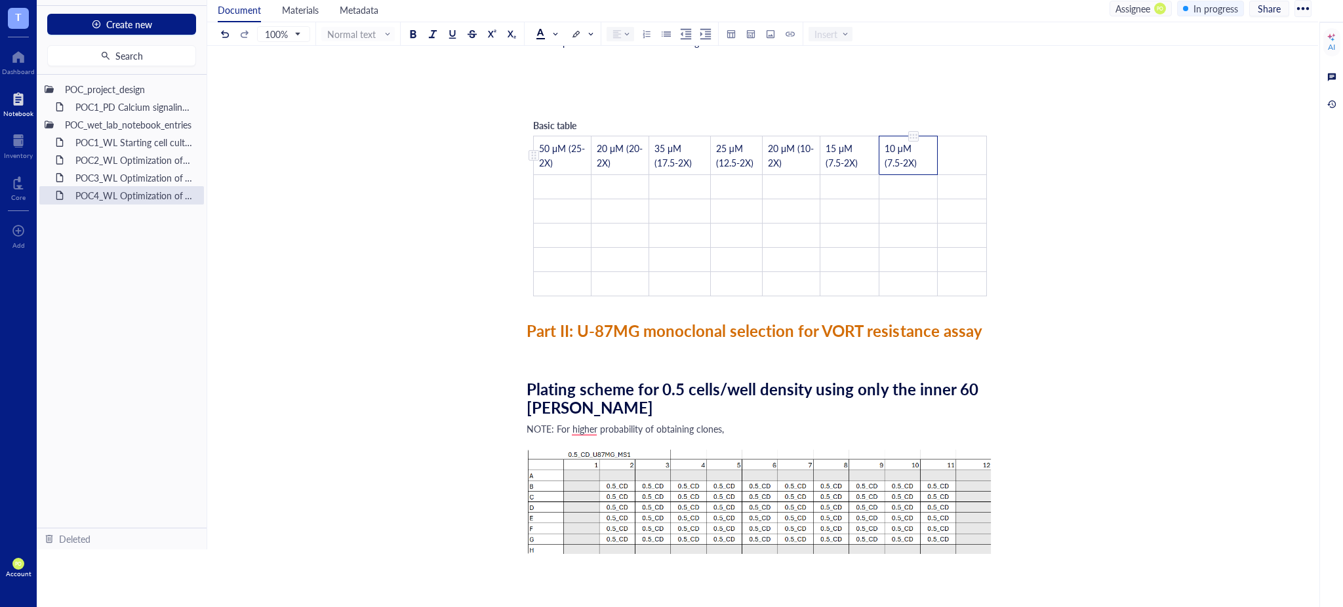
click at [901, 161] on span "10 μM (7.5-2X)" at bounding box center [901, 156] width 32 height 28
click at [973, 151] on td "10 μM (-2X)" at bounding box center [953, 155] width 67 height 39
drag, startPoint x: 949, startPoint y: 153, endPoint x: 954, endPoint y: 174, distance: 21.5
click at [948, 153] on span "10 μM (-2X)" at bounding box center [942, 155] width 49 height 13
click at [1044, 187] on div "POC4_WL Optimization of VORT resistance assay on U87MG cell line + monoclonal s…" at bounding box center [760, 301] width 1106 height 1613
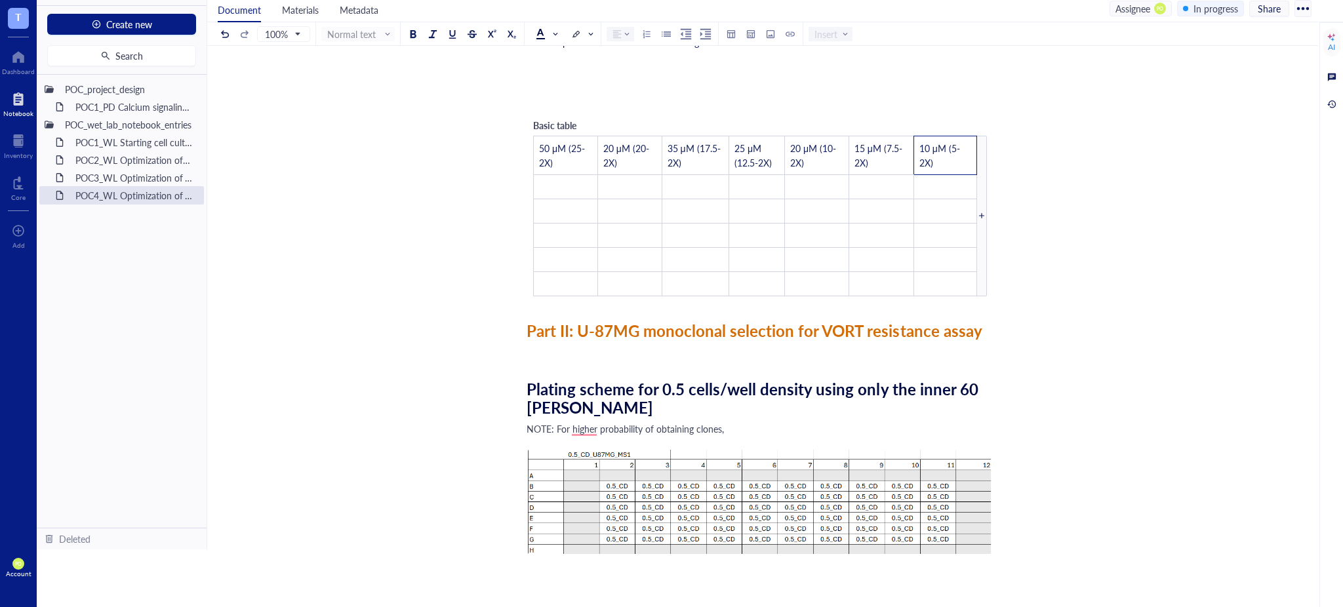
click at [1113, 138] on div "POC4_WL Optimization of VORT resistance assay on U87MG cell line + monoclonal s…" at bounding box center [760, 301] width 1106 height 1613
click at [725, 43] on div "100% Normal text Insert" at bounding box center [535, 33] width 635 height 23
click at [569, 119] on span "Basic table" at bounding box center [554, 125] width 43 height 13
drag, startPoint x: 581, startPoint y: 119, endPoint x: 531, endPoint y: 116, distance: 49.3
click at [531, 116] on div "Basic table 50 μM (25-2X) 20 μM (20-2X) 35 μM (17.5-2X) 25 μM (12.5-2X) 20 μM (…" at bounding box center [760, 208] width 467 height 192
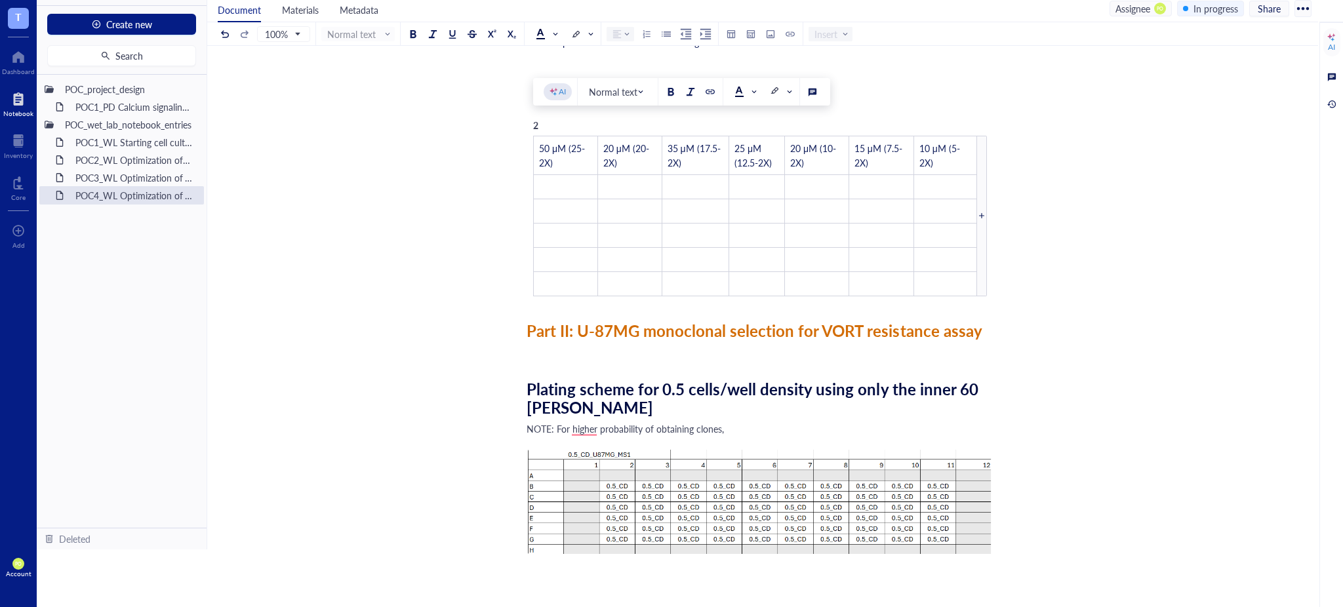
click at [557, 122] on div "2" at bounding box center [579, 125] width 92 height 14
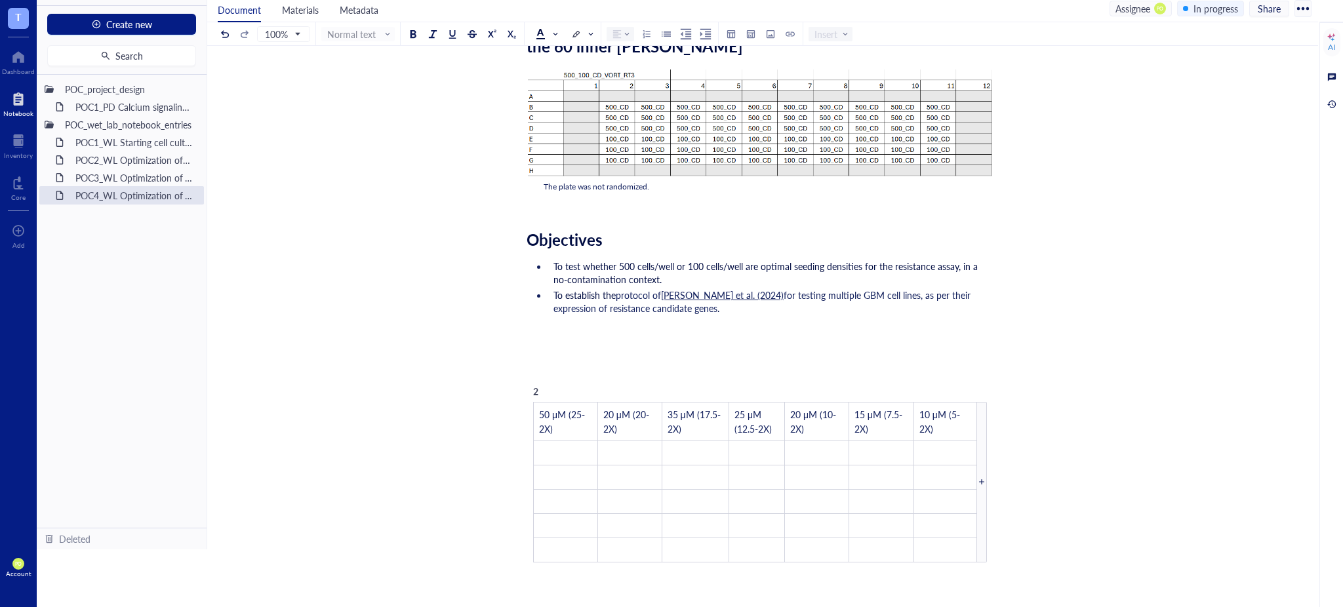
scroll to position [170, 0]
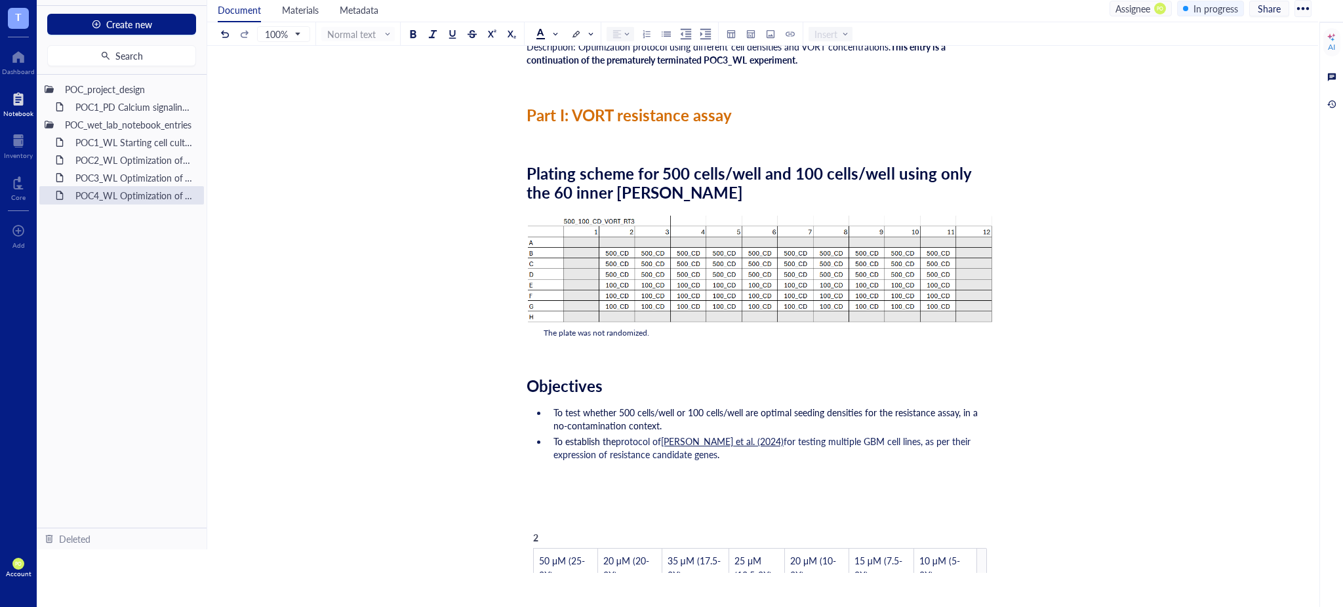
click at [544, 532] on div "2" at bounding box center [579, 538] width 92 height 14
click at [521, 511] on div at bounding box center [521, 511] width 0 height 0
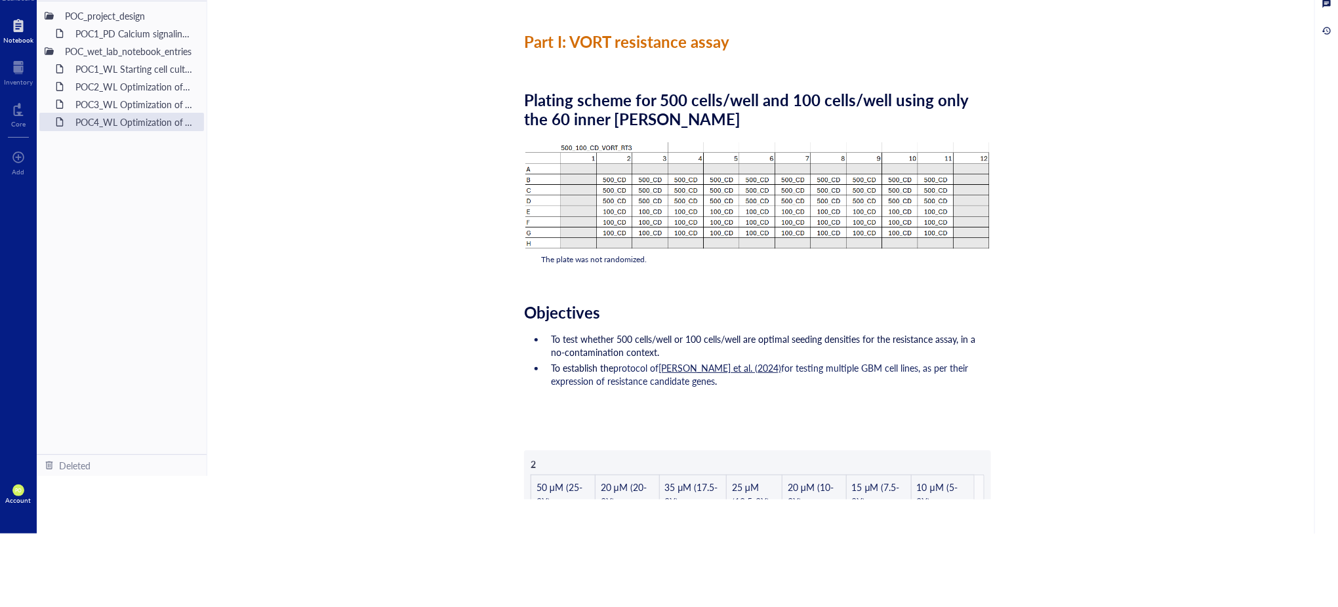
scroll to position [99, 0]
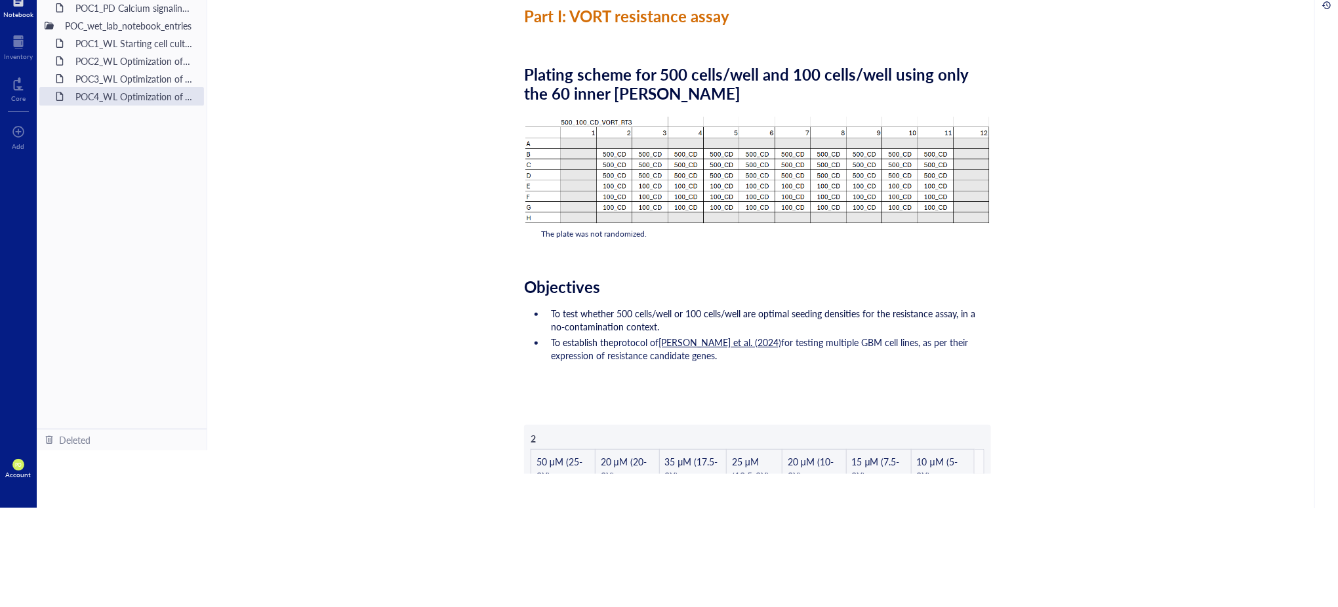
click at [504, 415] on div "POC4_WL Optimization of VORT resistance assay on U87MG cell line + monoclonal s…" at bounding box center [757, 614] width 1101 height 1613
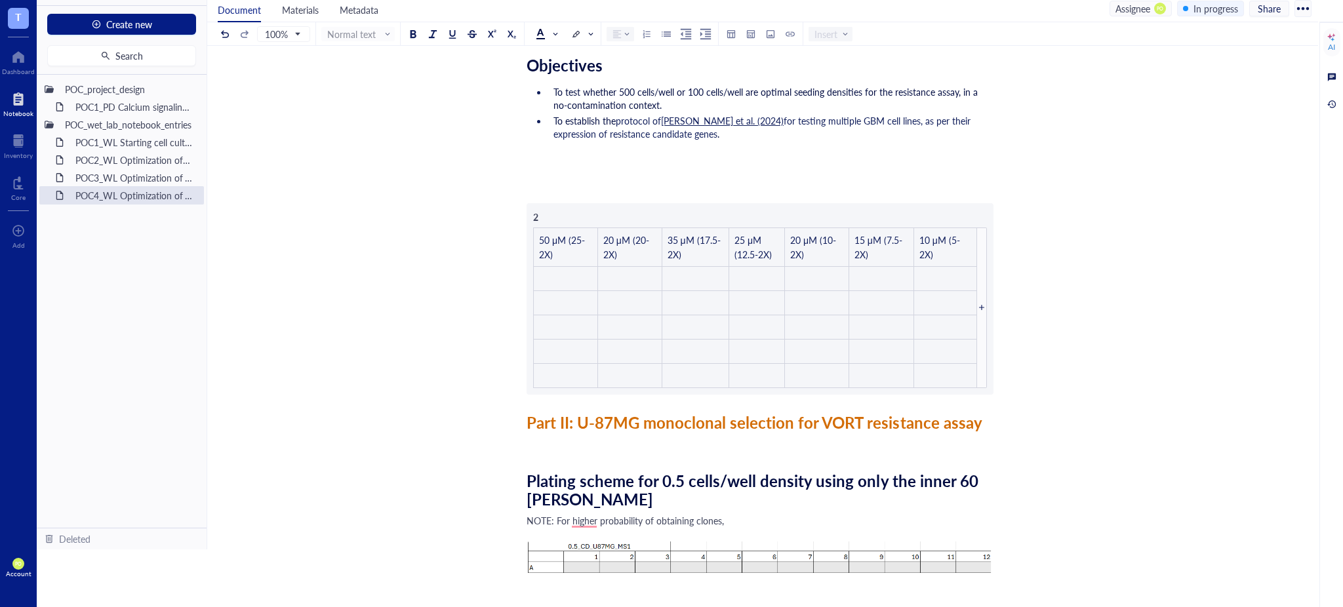
scroll to position [462, 0]
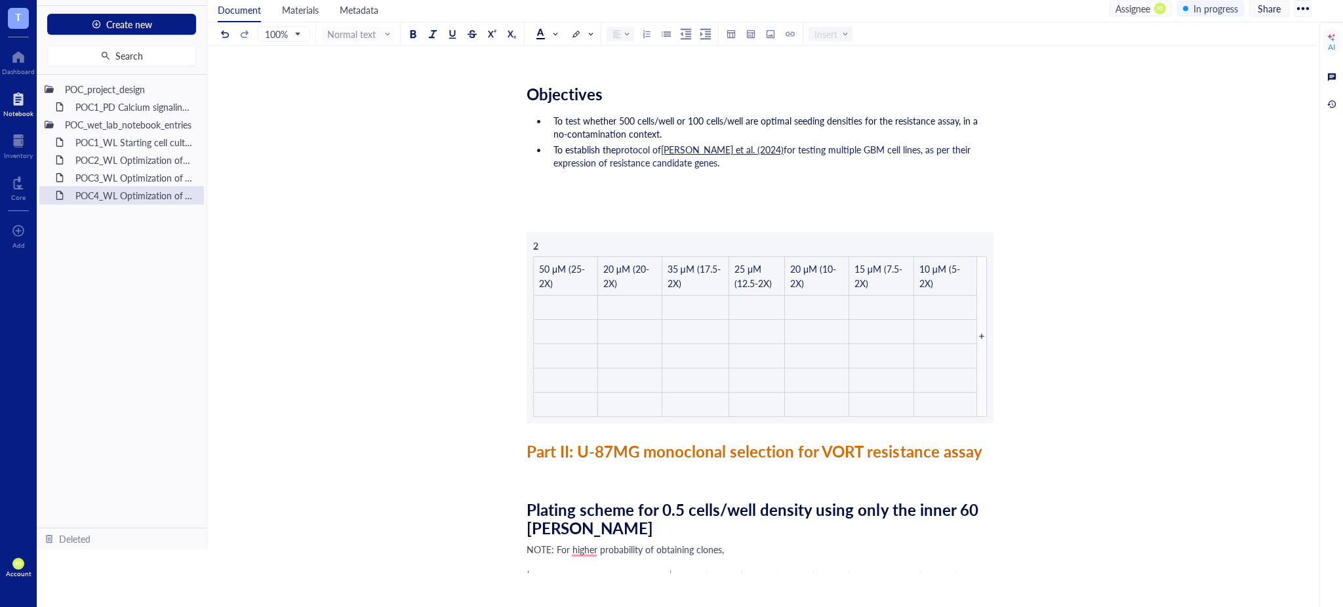
click at [573, 226] on div "﻿" at bounding box center [760, 222] width 467 height 13
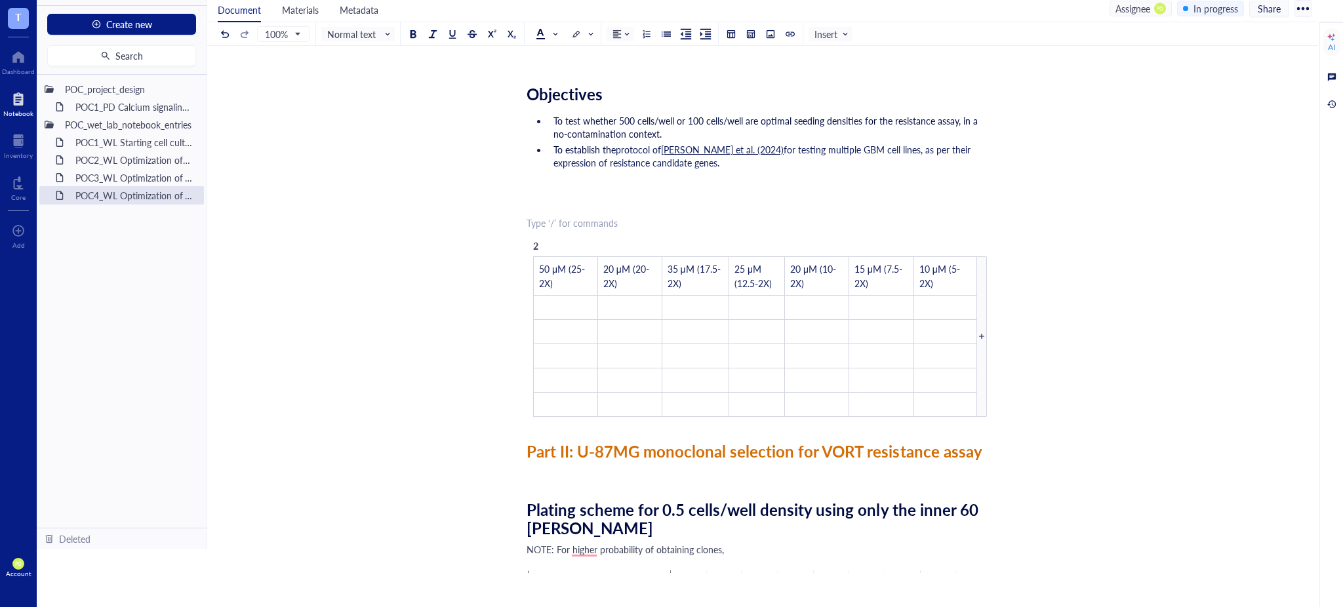
click at [543, 245] on div "2" at bounding box center [579, 246] width 92 height 14
click at [576, 322] on td "﻿" at bounding box center [566, 331] width 64 height 24
click at [560, 304] on td "﻿" at bounding box center [567, 307] width 66 height 24
click at [531, 333] on div "To enrich screen reader interactions, please activate Accessibility in Grammarl…" at bounding box center [533, 331] width 9 height 9
click at [534, 272] on div "To enrich screen reader interactions, please activate Accessibility in Grammarl…" at bounding box center [533, 276] width 9 height 9
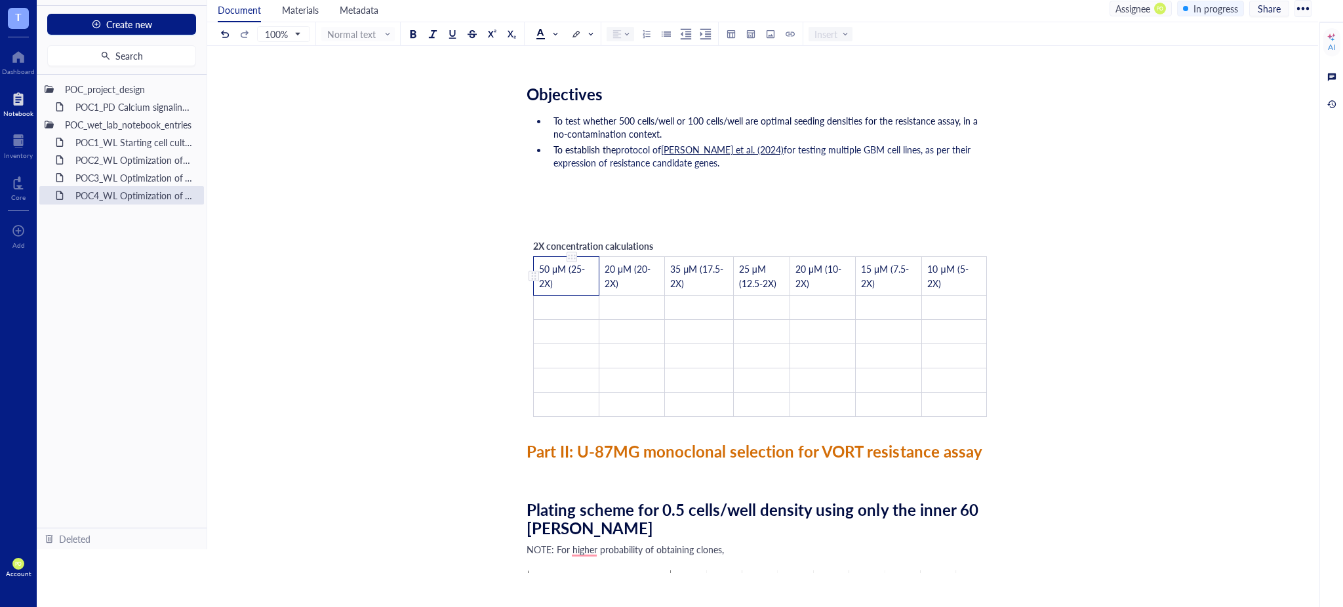
click at [573, 256] on div "To enrich screen reader interactions, please activate Accessibility in Grammarl…" at bounding box center [571, 257] width 9 height 9
click at [582, 377] on icon at bounding box center [581, 380] width 9 height 9
click at [558, 260] on td "﻿" at bounding box center [558, 275] width 49 height 39
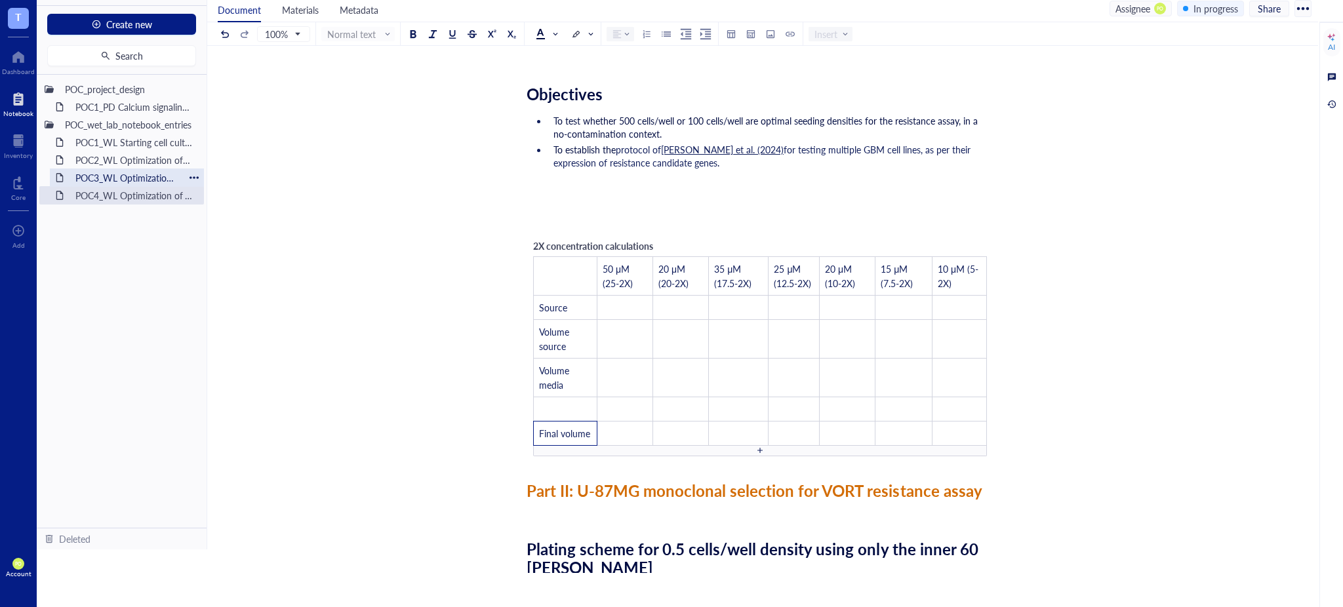
click at [112, 176] on div "POC3_WL Optimization of VORT resistance assay on U87MG cell line" at bounding box center [127, 178] width 115 height 18
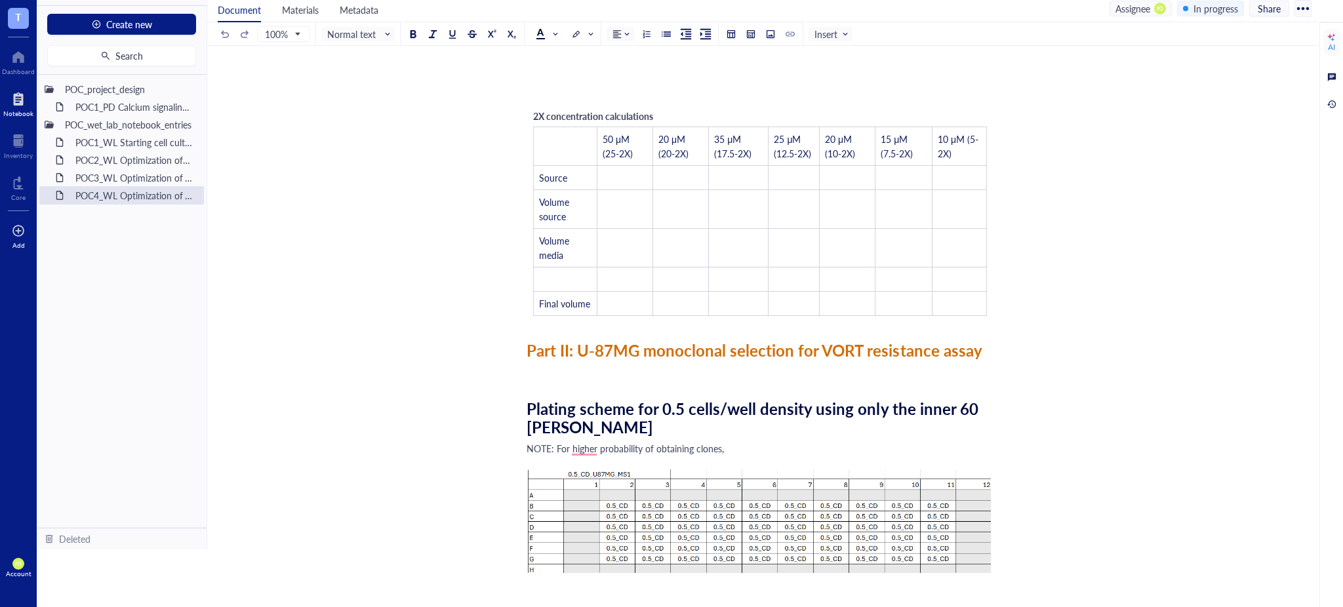
scroll to position [560, 0]
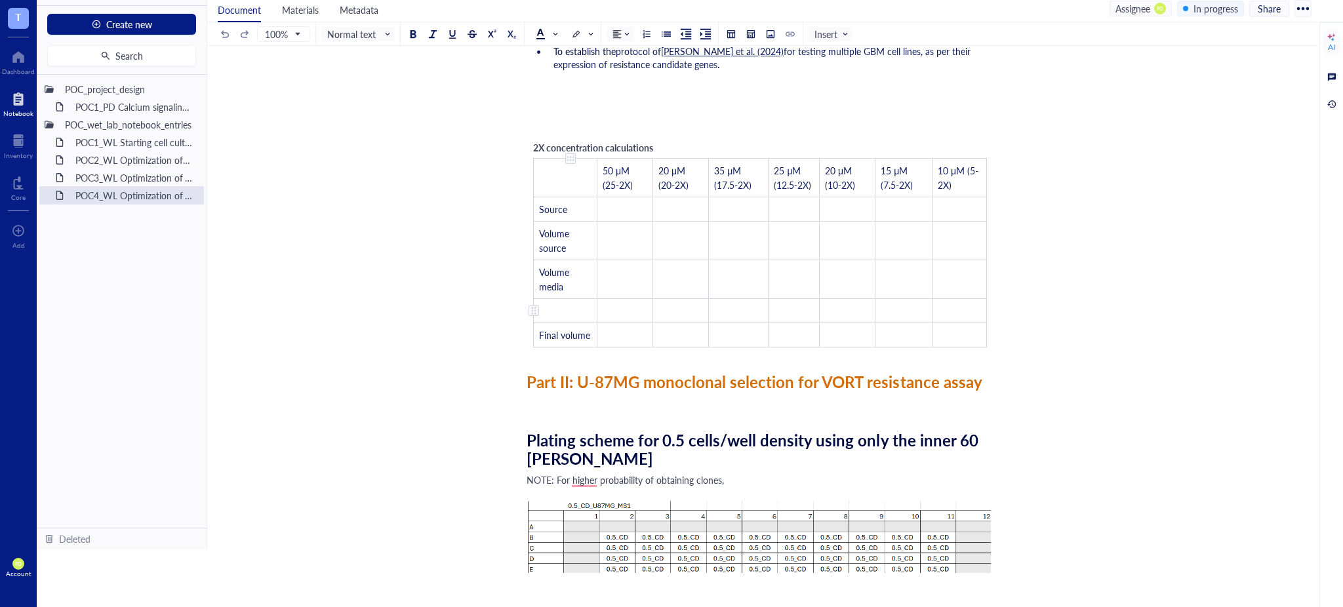
click at [569, 308] on td "﻿" at bounding box center [566, 310] width 64 height 24
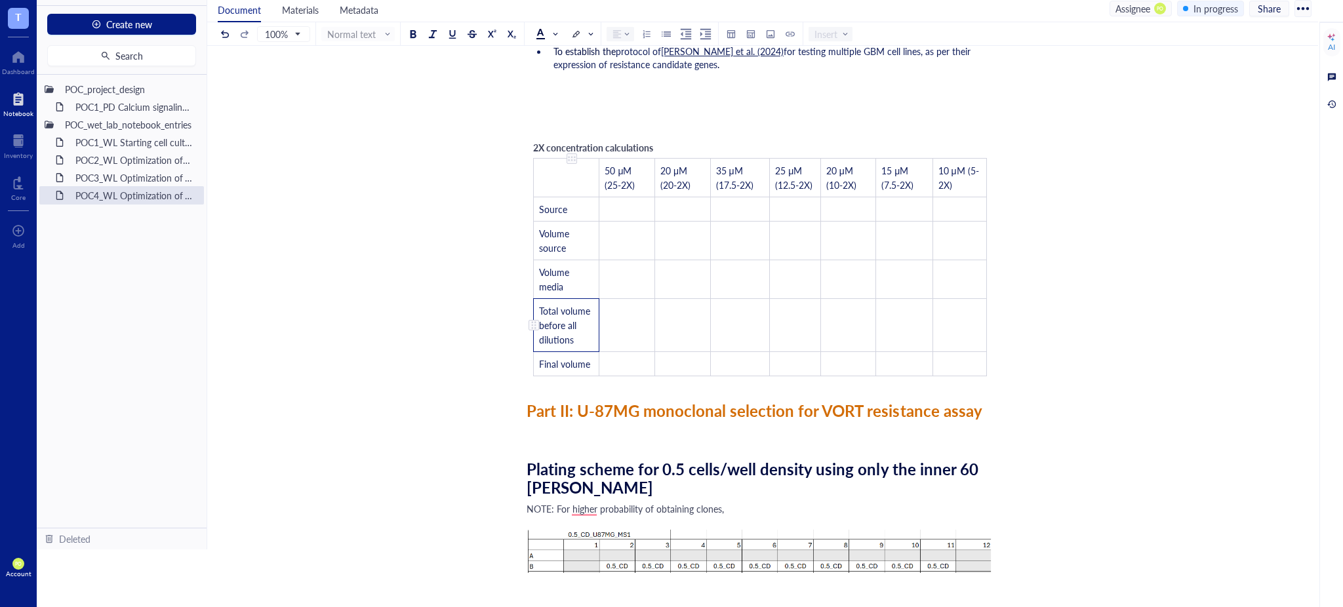
click at [540, 323] on span "Total volume before all dilutions" at bounding box center [566, 325] width 54 height 42
click at [623, 329] on td "﻿" at bounding box center [628, 324] width 56 height 53
click at [1023, 260] on div "POC4_WL Optimization of VORT resistance assay on U87MG cell line + monoclonal s…" at bounding box center [760, 352] width 1106 height 1671
click at [672, 142] on div "2X concentration calculations ﻿ 50 μM (25-2X) 20 μM (20-2X) 35 μM (17.5-2X) 25 …" at bounding box center [760, 258] width 467 height 249
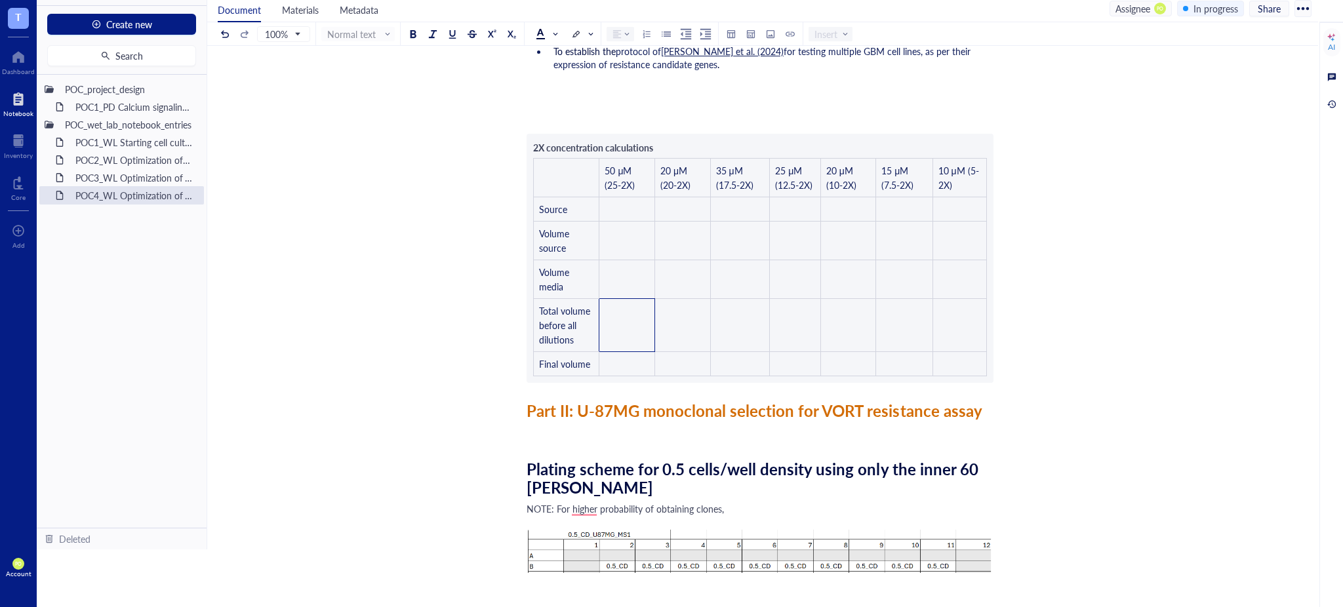
click at [657, 150] on div "Researcher: [PERSON_NAME] Principal investigator: [PERSON_NAME] Date: [DATE] to…" at bounding box center [760, 390] width 467 height 1596
click at [658, 143] on div "Researcher: [PERSON_NAME] Principal investigator: [PERSON_NAME] Date: [DATE] to…" at bounding box center [760, 390] width 467 height 1596
click at [653, 144] on div "Researcher: [PERSON_NAME] Principal investigator: [PERSON_NAME] Date: [DATE] to…" at bounding box center [760, 390] width 467 height 1596
click at [644, 138] on div at bounding box center [644, 138] width 0 height 0
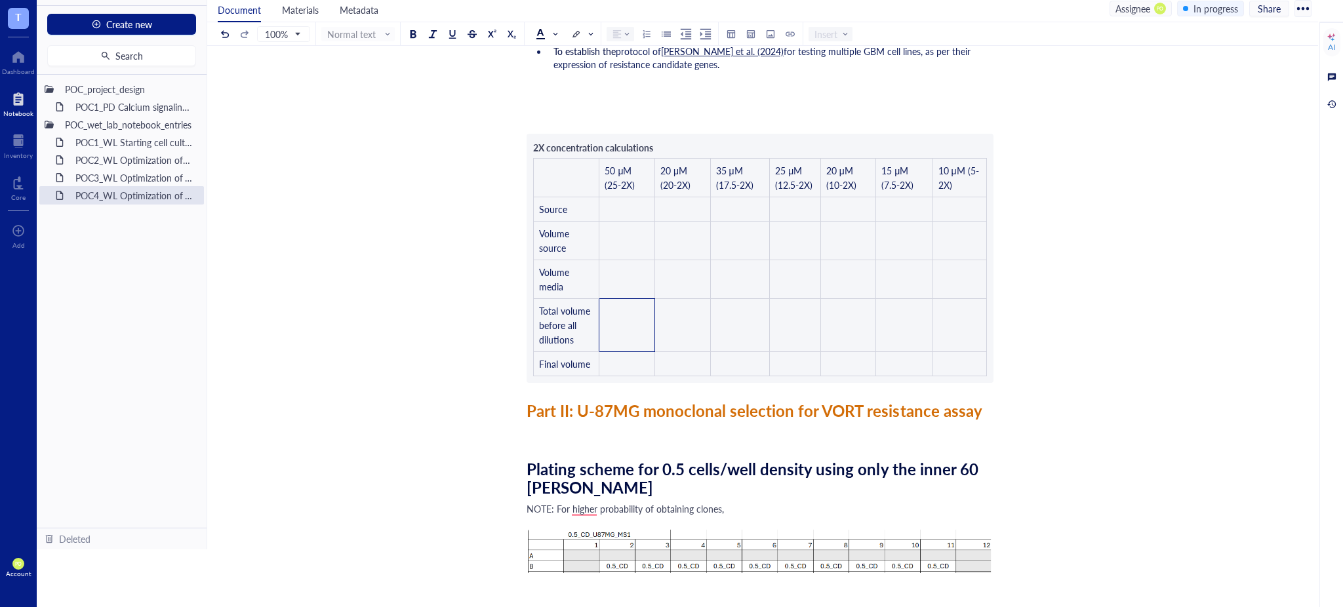
click at [665, 147] on div "Researcher: [PERSON_NAME] Principal investigator: [PERSON_NAME] Date: [DATE] to…" at bounding box center [760, 390] width 467 height 1596
click at [659, 144] on div "Researcher: [PERSON_NAME] Principal investigator: [PERSON_NAME] Date: [DATE] to…" at bounding box center [760, 390] width 467 height 1596
click at [653, 145] on div "Researcher: [PERSON_NAME] Principal investigator: [PERSON_NAME] Date: [DATE] to…" at bounding box center [760, 390] width 467 height 1596
click at [642, 139] on div "Researcher: [PERSON_NAME] Principal investigator: [PERSON_NAME] Date: [DATE] to…" at bounding box center [760, 390] width 467 height 1596
click at [616, 145] on div "Researcher: [PERSON_NAME] Principal investigator: [PERSON_NAME] Date: [DATE] to…" at bounding box center [760, 390] width 467 height 1596
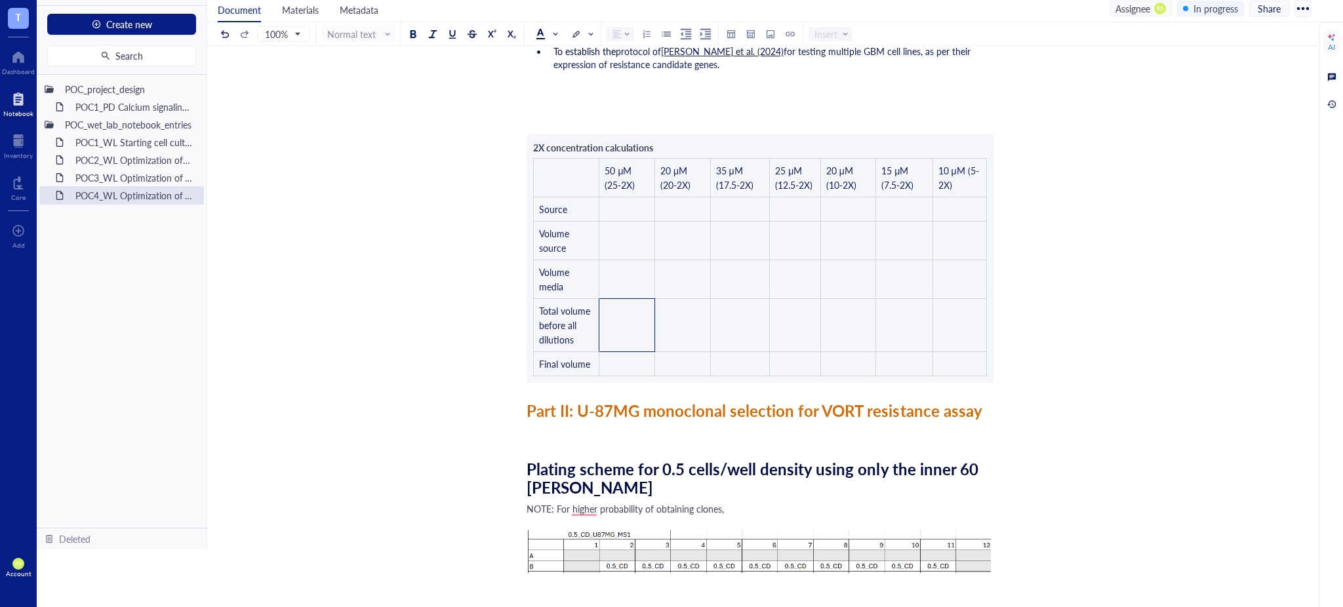
click at [1256, 218] on div "POC4_WL Optimization of VORT resistance assay on U87MG cell line + monoclonal s…" at bounding box center [760, 352] width 1106 height 1671
click at [1038, 249] on div "POC4_WL Optimization of VORT resistance assay on U87MG cell line + monoclonal s…" at bounding box center [760, 352] width 1106 height 1671
drag, startPoint x: 747, startPoint y: 111, endPoint x: 733, endPoint y: 94, distance: 22.3
click at [746, 110] on div "﻿" at bounding box center [760, 106] width 467 height 13
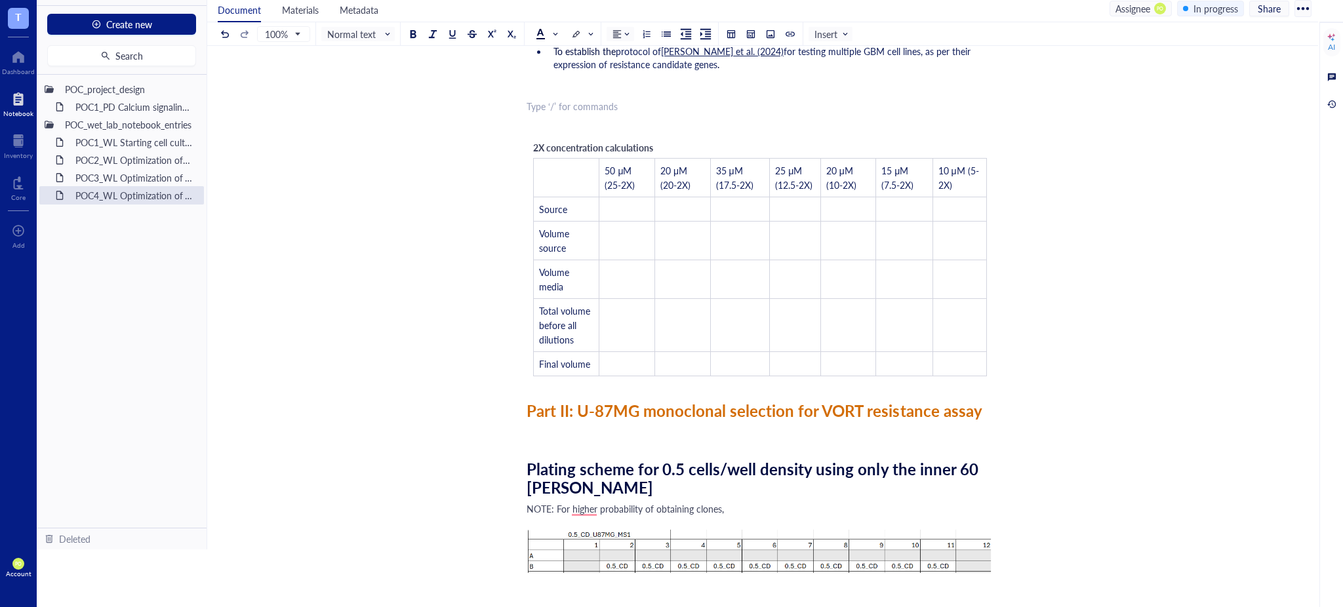
click at [628, 141] on span "2X concentration calculations" at bounding box center [593, 147] width 120 height 13
click at [1106, 251] on div "POC4_WL Optimization of VORT resistance assay on U87MG cell line + monoclonal s…" at bounding box center [760, 352] width 1106 height 1671
click at [682, 89] on div "﻿" at bounding box center [760, 87] width 467 height 13
click at [607, 110] on div "﻿" at bounding box center [760, 106] width 467 height 13
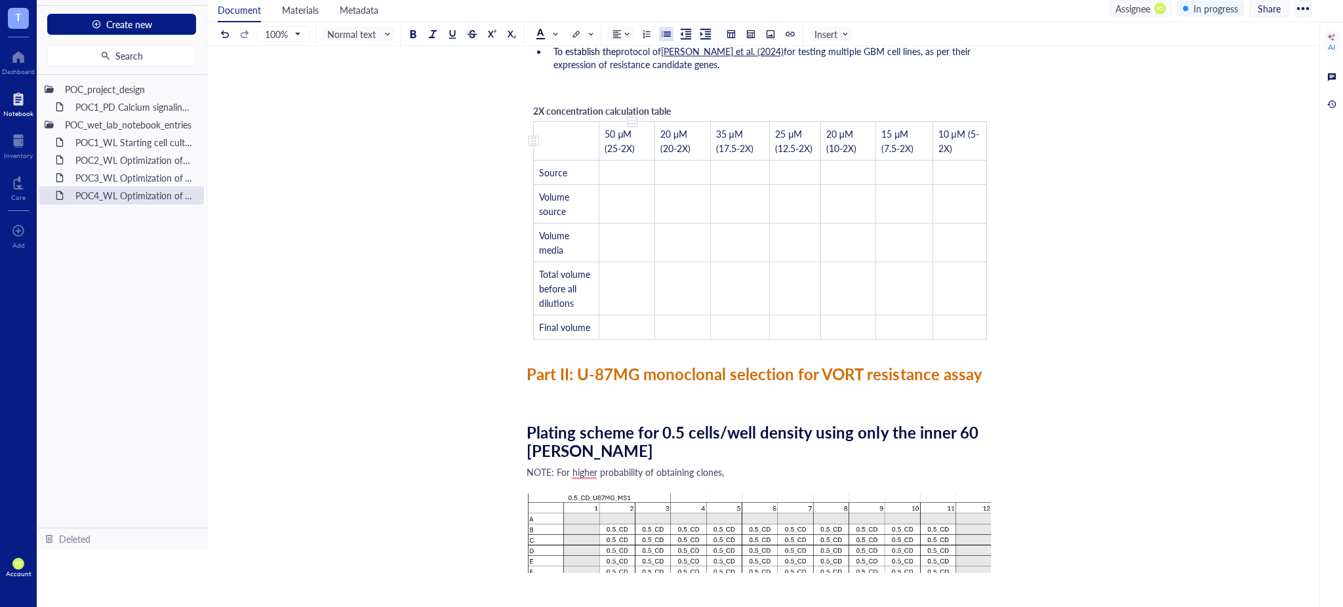
scroll to position [542, 0]
